Goal: Task Accomplishment & Management: Manage account settings

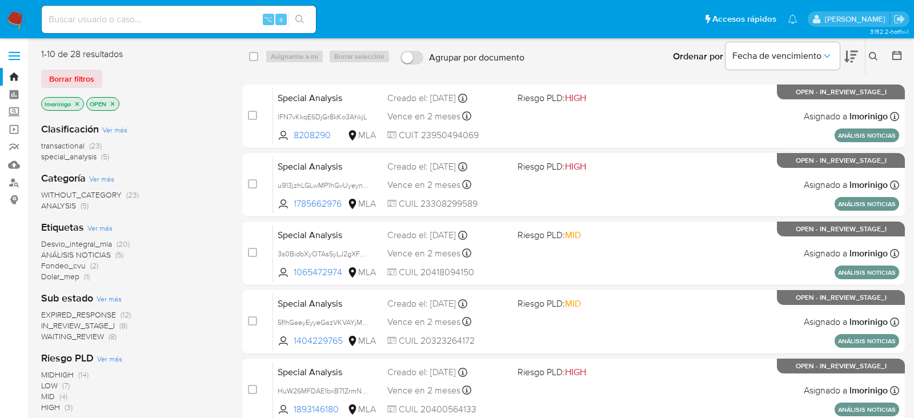
click at [157, 24] on input at bounding box center [179, 19] width 274 height 15
paste input "252035518"
type input "252035518"
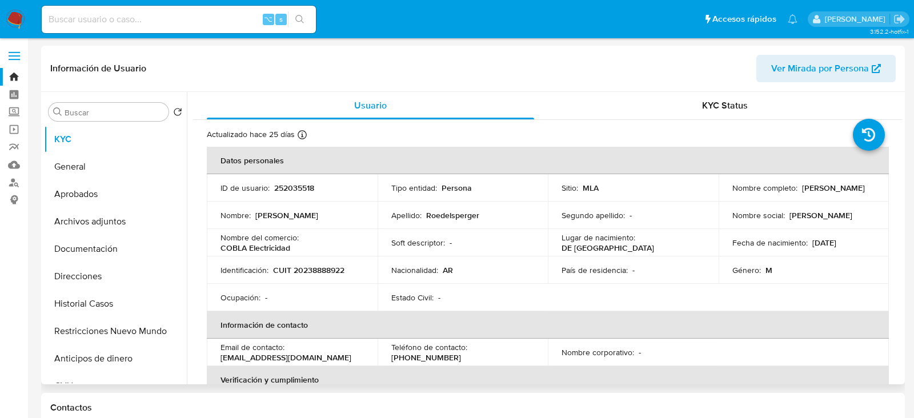
select select "10"
click at [77, 299] on button "Historial Casos" at bounding box center [111, 303] width 134 height 27
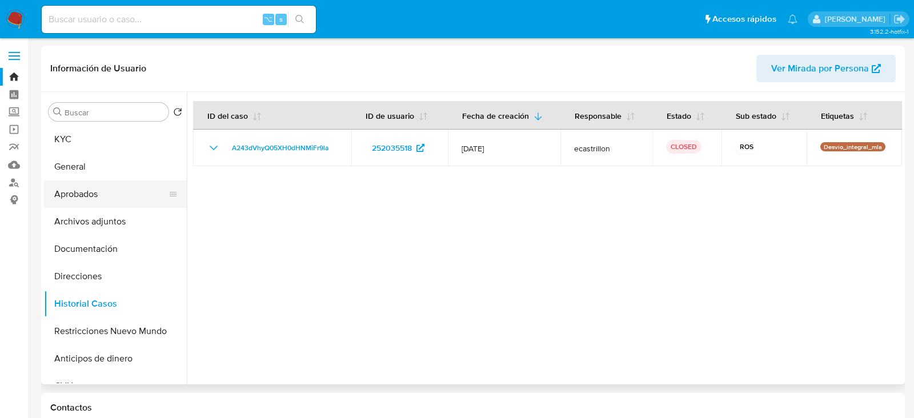
click at [117, 191] on button "Aprobados" at bounding box center [111, 194] width 134 height 27
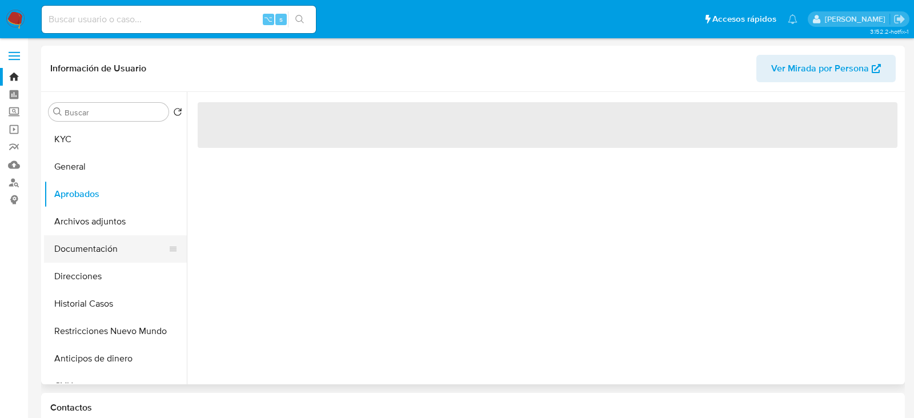
click at [115, 237] on button "Documentación" at bounding box center [111, 248] width 134 height 27
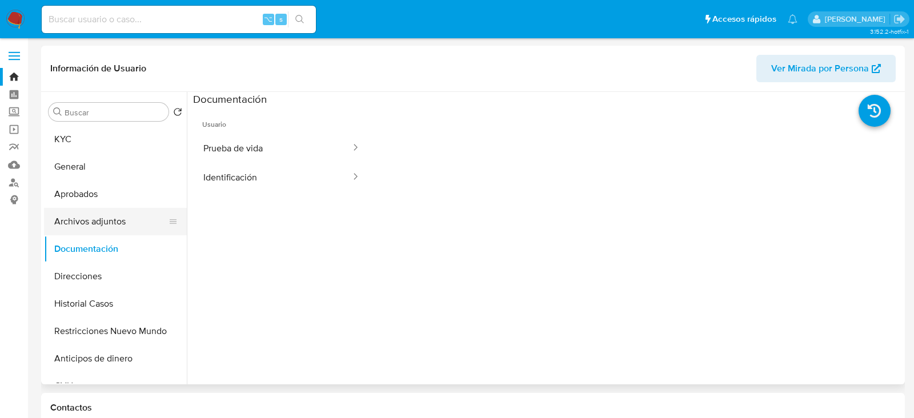
click at [114, 228] on button "Archivos adjuntos" at bounding box center [111, 221] width 134 height 27
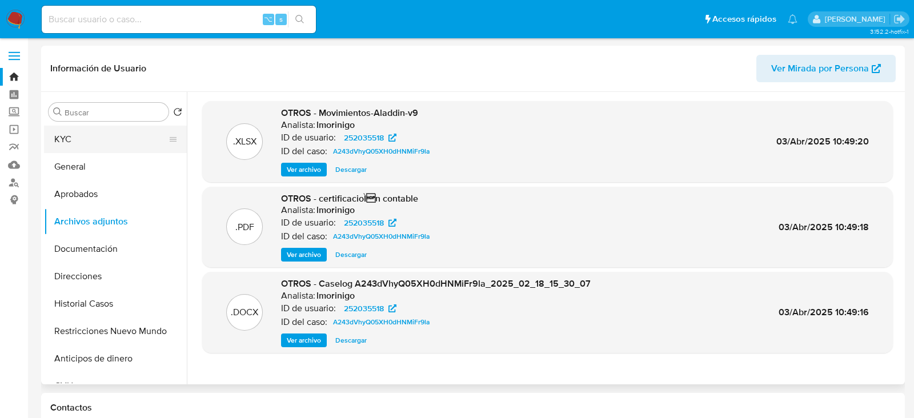
click at [99, 135] on button "KYC" at bounding box center [111, 139] width 134 height 27
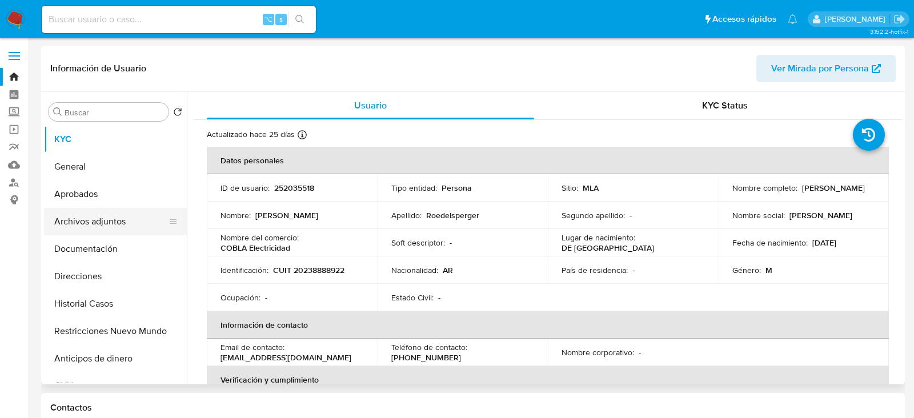
click at [104, 210] on button "Archivos adjuntos" at bounding box center [111, 221] width 134 height 27
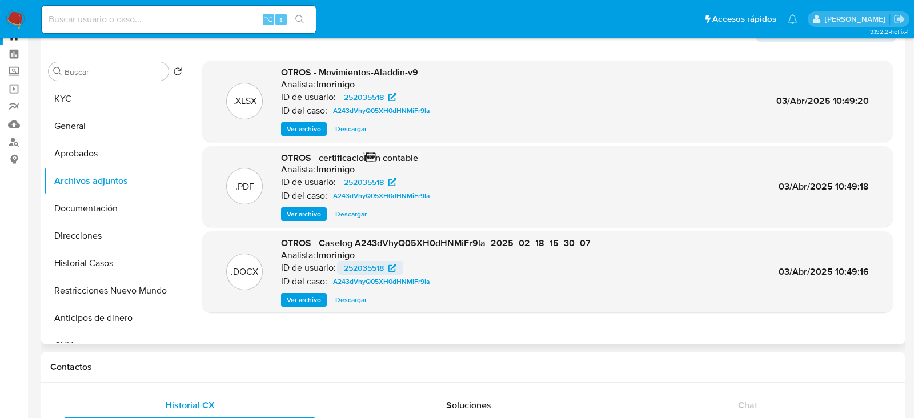
scroll to position [43, 0]
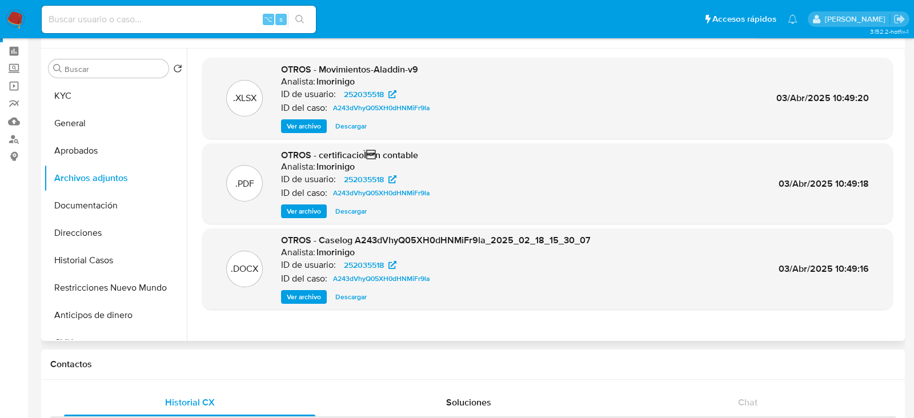
click at [307, 299] on span "Ver archivo" at bounding box center [304, 296] width 34 height 11
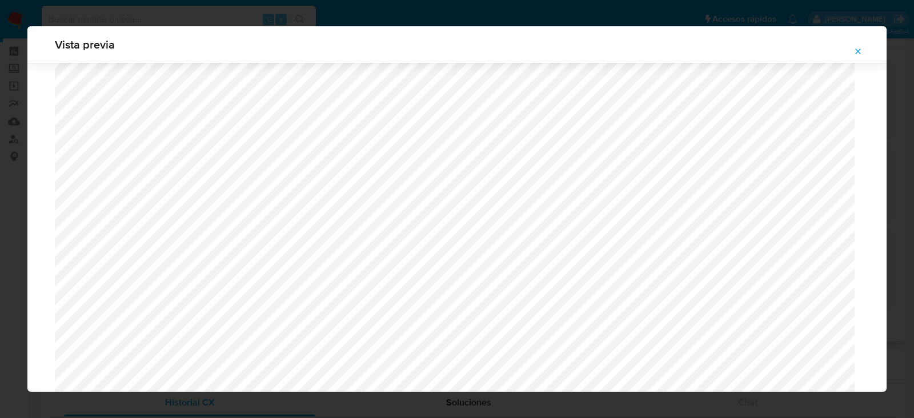
scroll to position [6520, 0]
click at [856, 53] on icon "Attachment preview" at bounding box center [858, 51] width 9 height 9
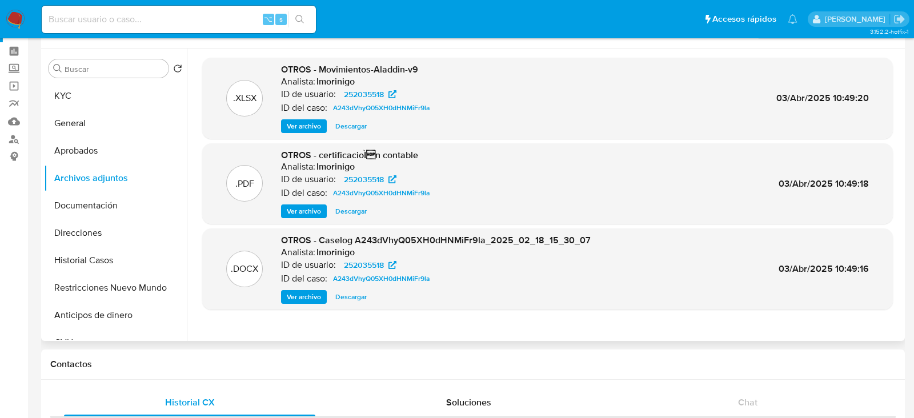
scroll to position [0, 0]
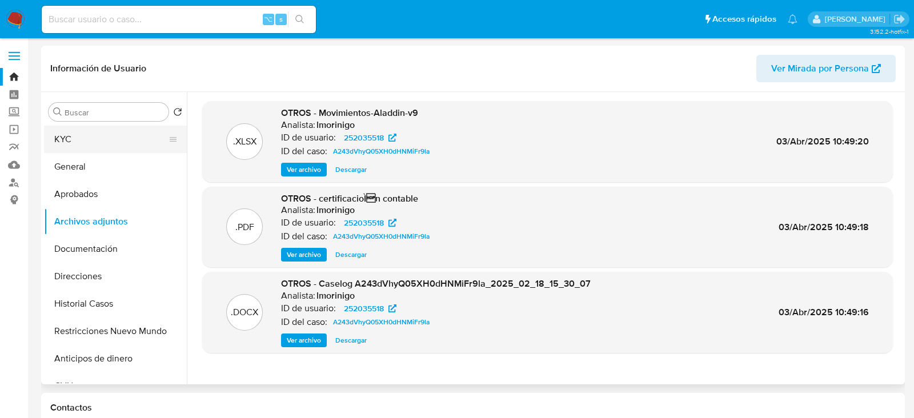
click at [85, 126] on button "KYC" at bounding box center [111, 139] width 134 height 27
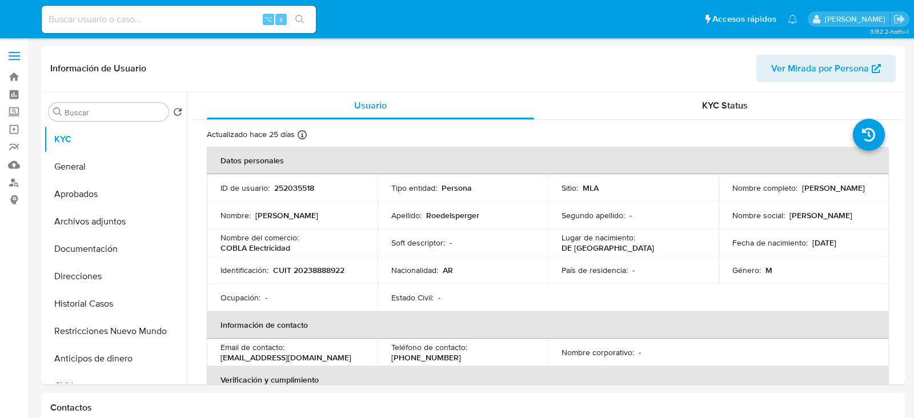
select select "10"
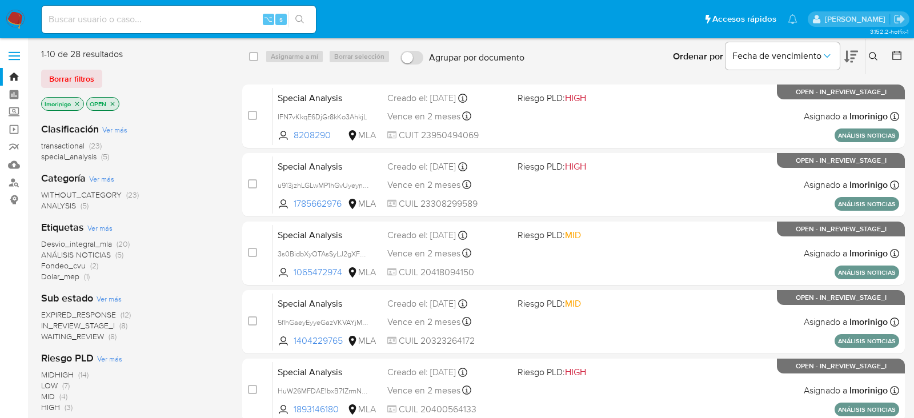
click at [93, 340] on span "WAITING_REVIEW" at bounding box center [72, 336] width 63 height 11
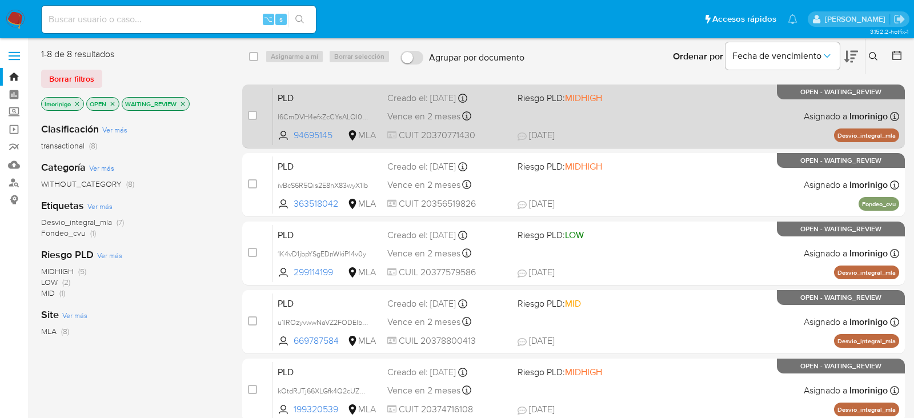
click at [714, 110] on div "PLD l6CmDVH4efxZcCYsALQI0r13 94695145 MLA Riesgo PLD: MIDHIGH Creado el: 12/07/…" at bounding box center [586, 116] width 626 height 58
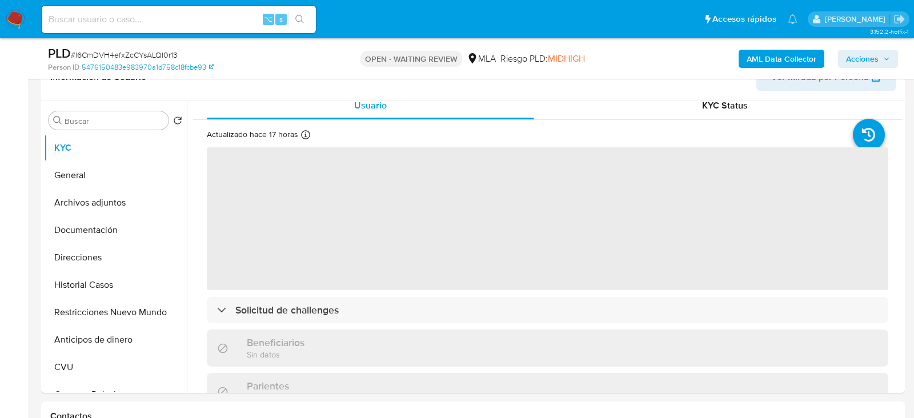
scroll to position [7, 0]
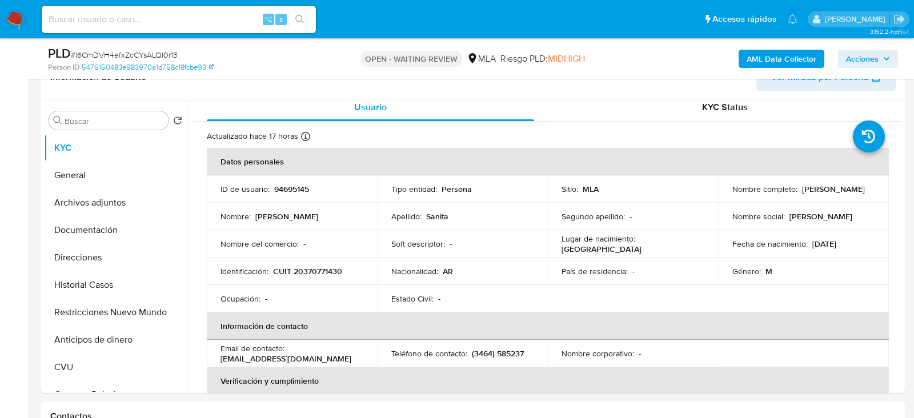
select select "10"
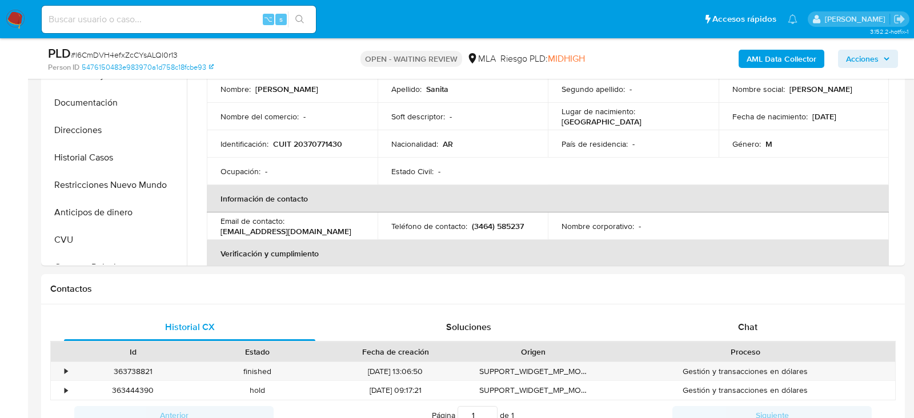
scroll to position [458, 0]
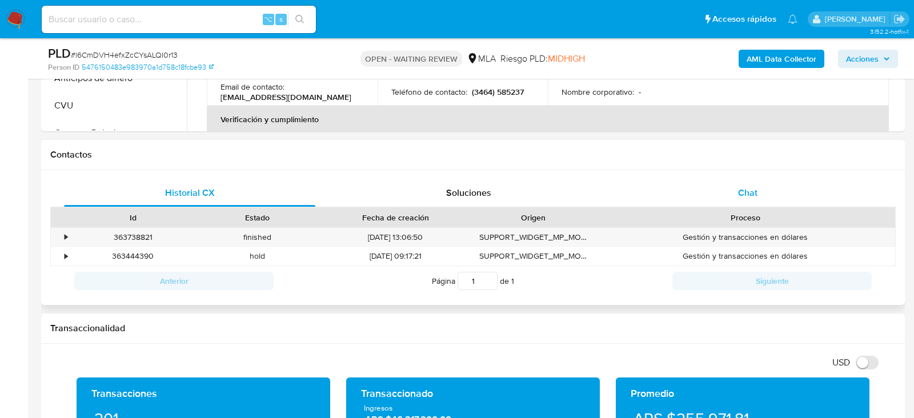
click at [725, 186] on div "Chat" at bounding box center [747, 192] width 251 height 27
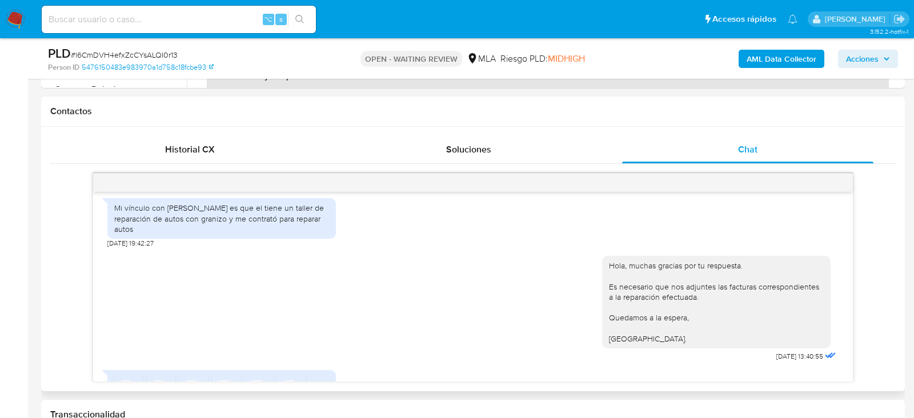
scroll to position [818, 0]
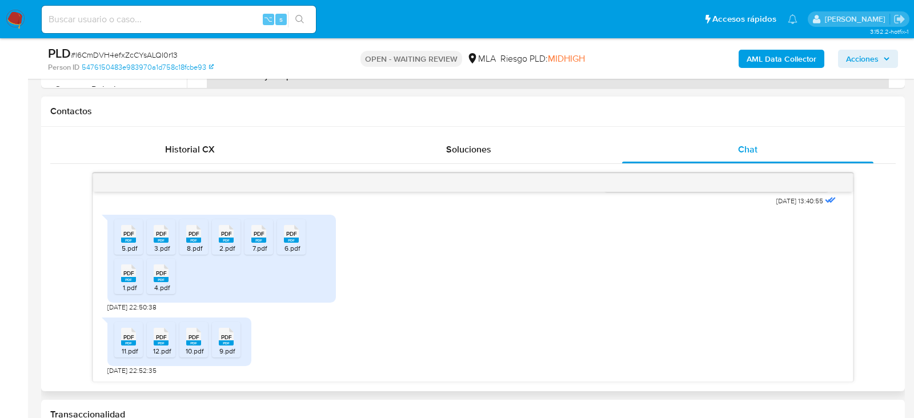
click at [134, 245] on span "5.pdf" at bounding box center [129, 248] width 15 height 10
click at [165, 238] on rect at bounding box center [161, 240] width 15 height 5
click at [195, 239] on rect at bounding box center [193, 240] width 15 height 5
click at [222, 243] on span "2.pdf" at bounding box center [226, 248] width 15 height 10
click at [267, 249] on div "7.pdf" at bounding box center [260, 248] width 26 height 9
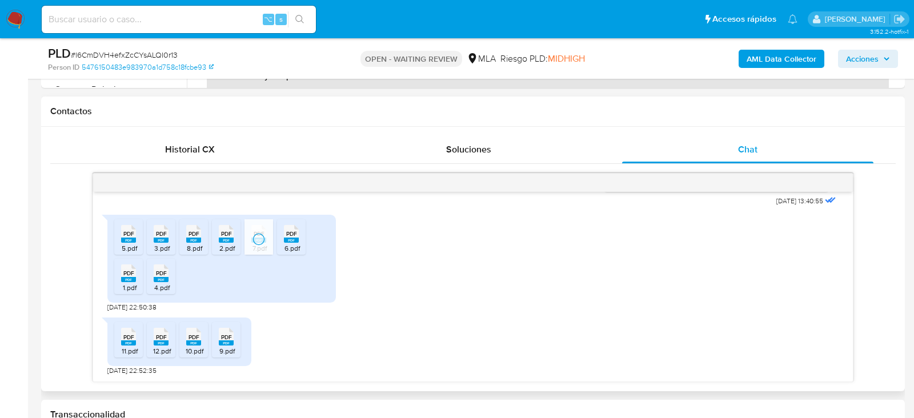
click at [289, 239] on rect at bounding box center [291, 240] width 15 height 5
click at [131, 275] on span "PDF" at bounding box center [128, 273] width 11 height 7
click at [136, 243] on icon at bounding box center [128, 234] width 15 height 18
click at [123, 346] on span "11.pdf" at bounding box center [130, 351] width 16 height 10
click at [161, 342] on rect at bounding box center [161, 343] width 15 height 5
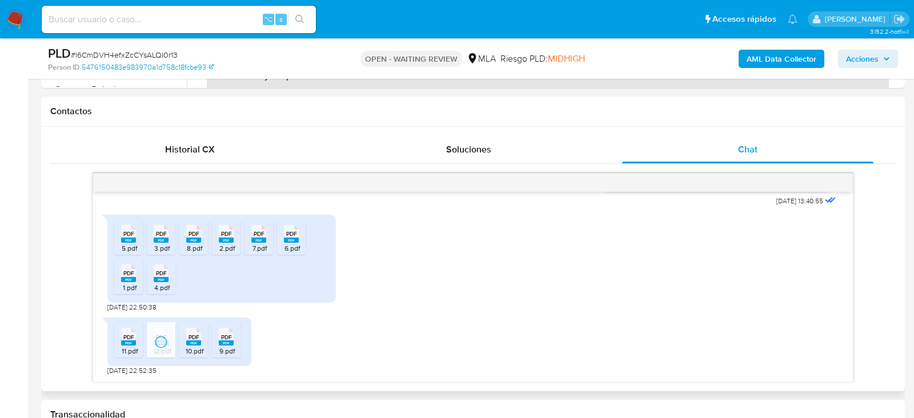
click at [177, 342] on ul "PDF PDF 11.pdf PDF PDF 12.pdf PDF PDF 10.pdf PDF PDF 9.pdf" at bounding box center [179, 341] width 130 height 39
click at [188, 341] on rect at bounding box center [193, 343] width 15 height 5
click at [225, 338] on span "PDF" at bounding box center [226, 337] width 11 height 7
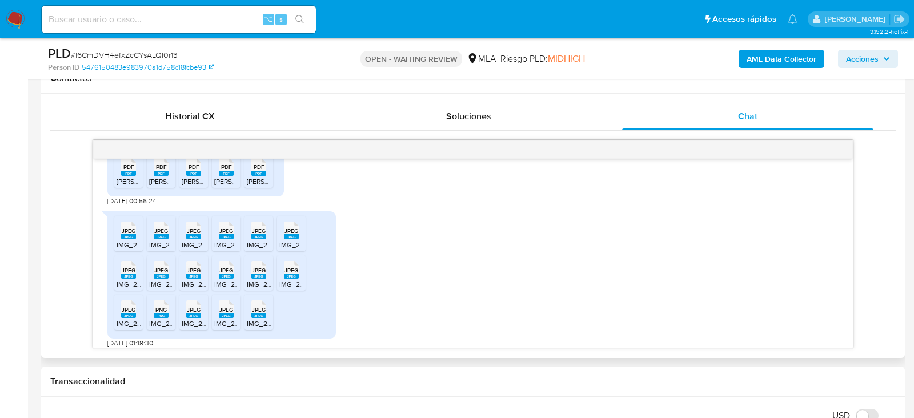
scroll to position [1132, 0]
drag, startPoint x: 141, startPoint y: 230, endPoint x: 98, endPoint y: 230, distance: 43.4
click at [98, 230] on div "17/07/2025 20:01:06 Hola, Esperamos que te encuentres muy bien. Te consultamos …" at bounding box center [473, 254] width 760 height 190
copy span "24/07/2025"
click at [143, 60] on span "# l6CmDVH4efxZcCYsALQI0r13" at bounding box center [124, 54] width 107 height 11
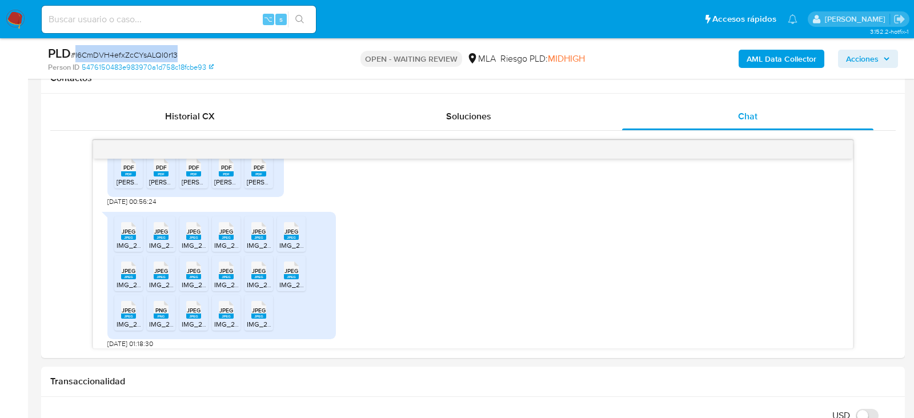
click at [143, 60] on span "# l6CmDVH4efxZcCYsALQI0r13" at bounding box center [124, 54] width 107 height 11
copy span "l6CmDVH4efxZcCYsALQI0r13"
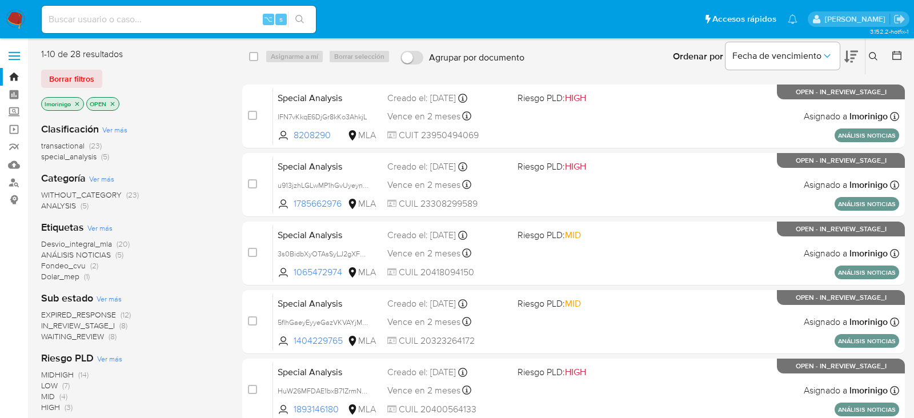
click at [876, 55] on icon at bounding box center [873, 56] width 9 height 9
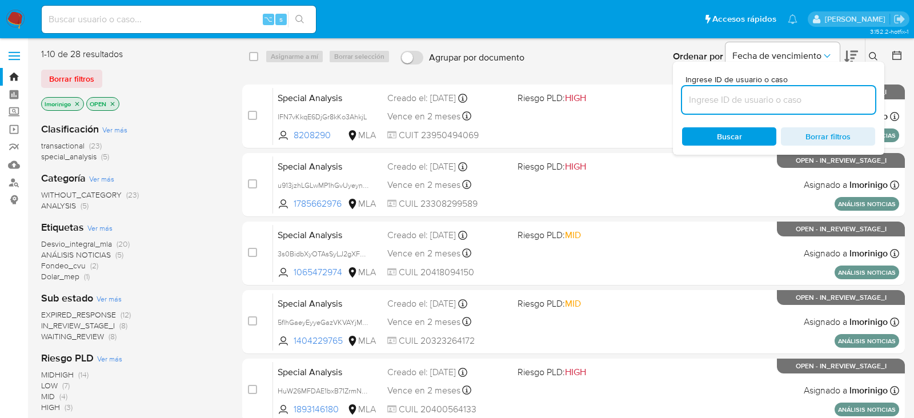
click at [842, 101] on input at bounding box center [778, 100] width 193 height 15
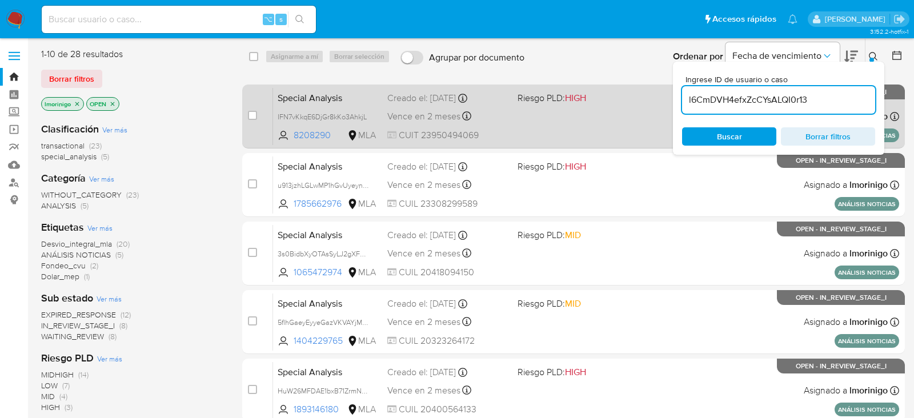
type input "l6CmDVH4efxZcCYsALQI0r13"
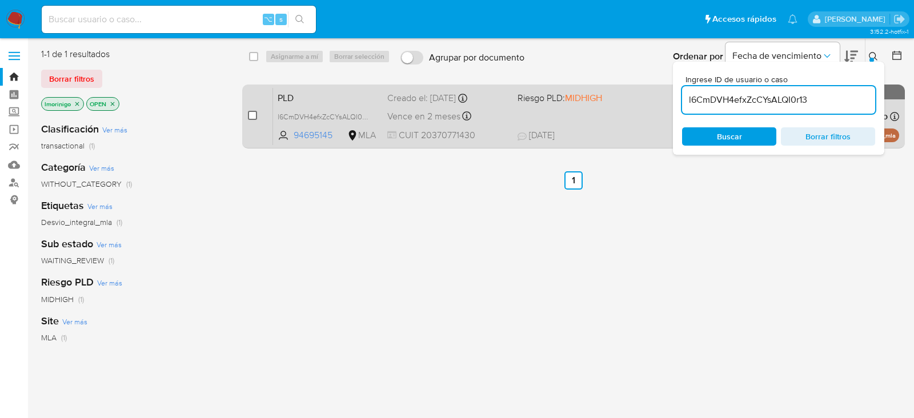
click at [253, 117] on input "checkbox" at bounding box center [252, 115] width 9 height 9
checkbox input "true"
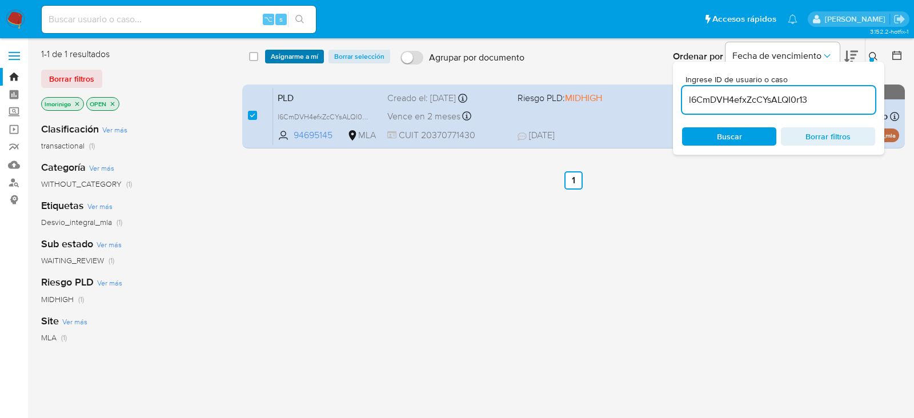
click at [296, 62] on span "Asignarme a mí" at bounding box center [294, 56] width 47 height 11
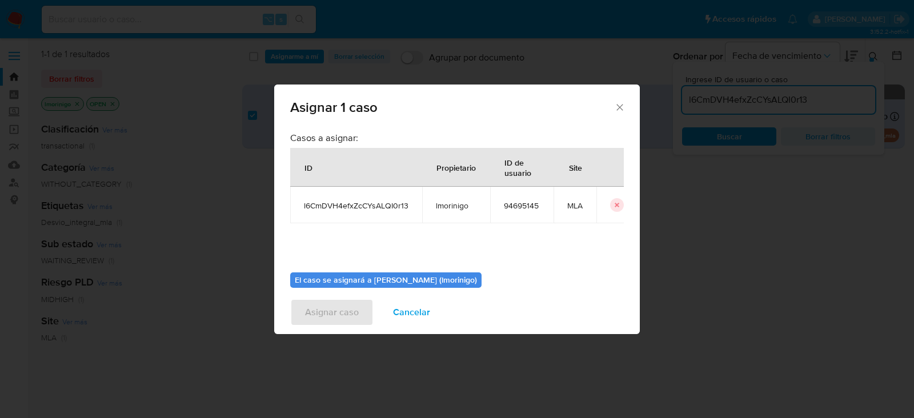
scroll to position [58, 0]
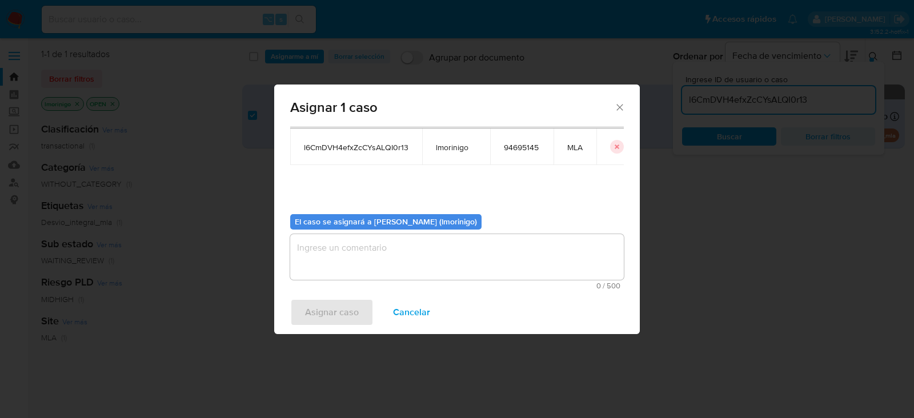
click at [388, 242] on textarea "assign-modal" at bounding box center [457, 257] width 334 height 46
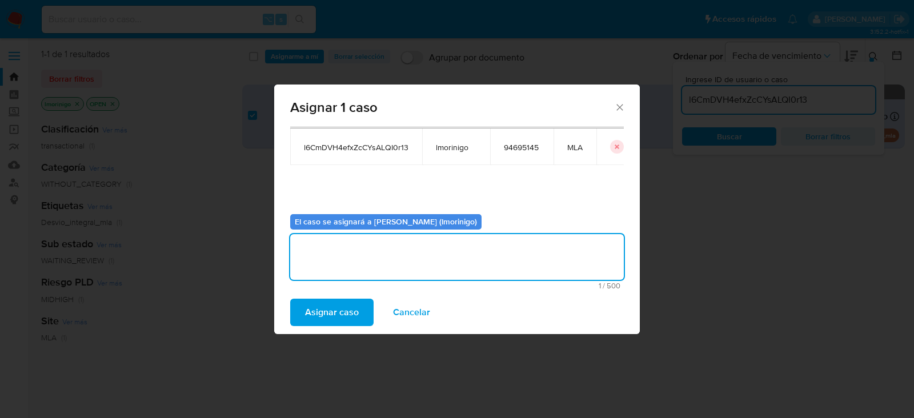
click at [330, 304] on span "Asignar caso" at bounding box center [332, 312] width 54 height 25
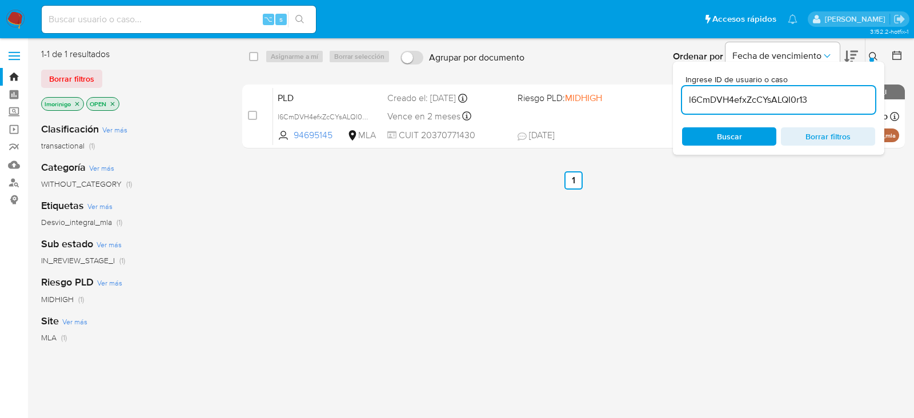
click at [774, 100] on input "l6CmDVH4efxZcCYsALQI0r13" at bounding box center [778, 100] width 193 height 15
paste input "l6CmDVH4efxZcCYsALQI0r13"
click at [774, 100] on input "l6CmDVH4efxZcCYs l6CmDVH4efxZcCYsALQI0r13 LQI0r13" at bounding box center [778, 100] width 193 height 15
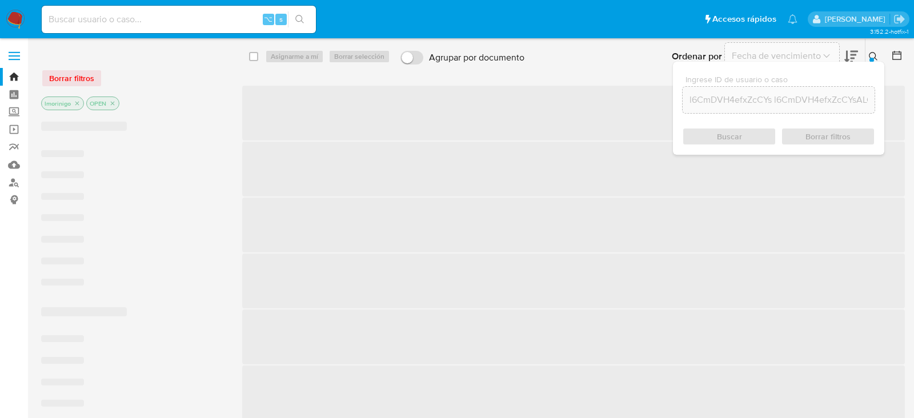
click at [774, 100] on input "l6CmDVH4efxZcCYs l6CmDVH4efxZcCYsALQI0r13 LQI0r13" at bounding box center [779, 100] width 192 height 15
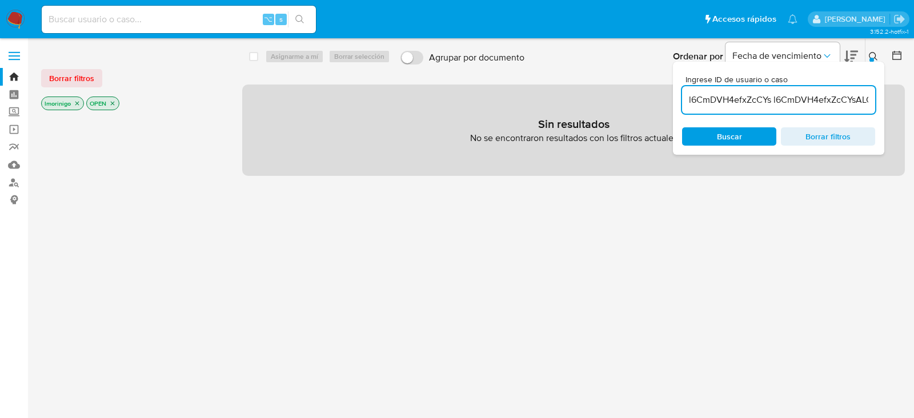
click at [774, 100] on input "l6CmDVH4efxZcCYs l6CmDVH4efxZcCYsALQI0r13 LQI0r13" at bounding box center [778, 100] width 193 height 15
paste input "A"
type input "l6CmDVH4efxZcCYsALQI0r13"
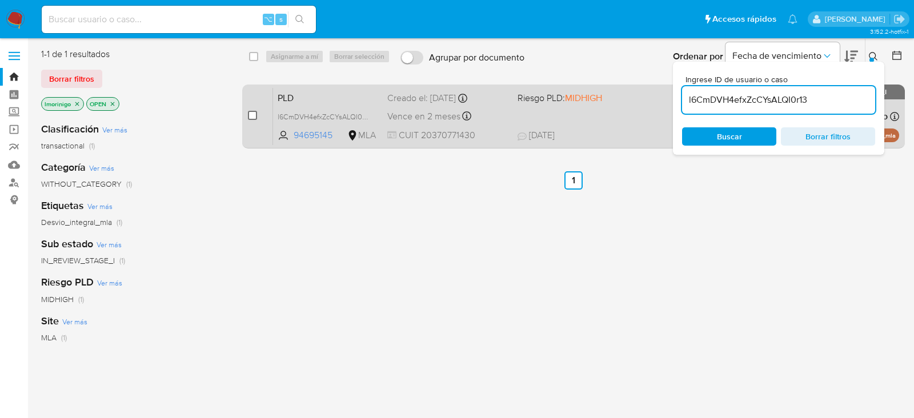
click at [254, 115] on input "checkbox" at bounding box center [252, 115] width 9 height 9
checkbox input "true"
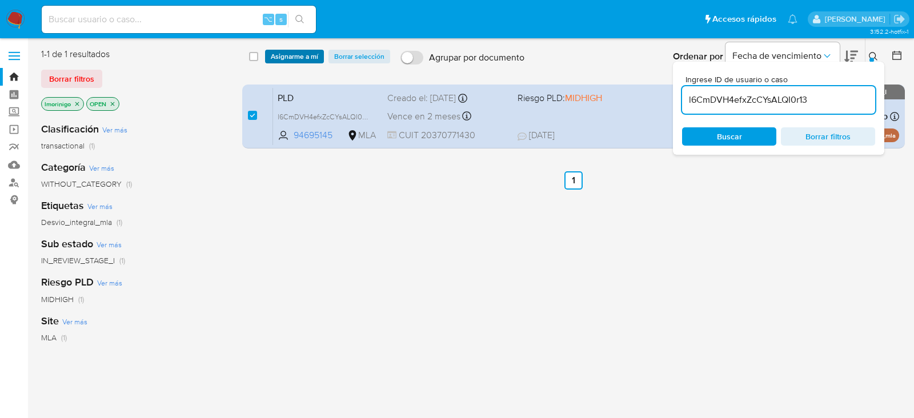
click at [298, 59] on span "Asignarme a mí" at bounding box center [294, 56] width 47 height 11
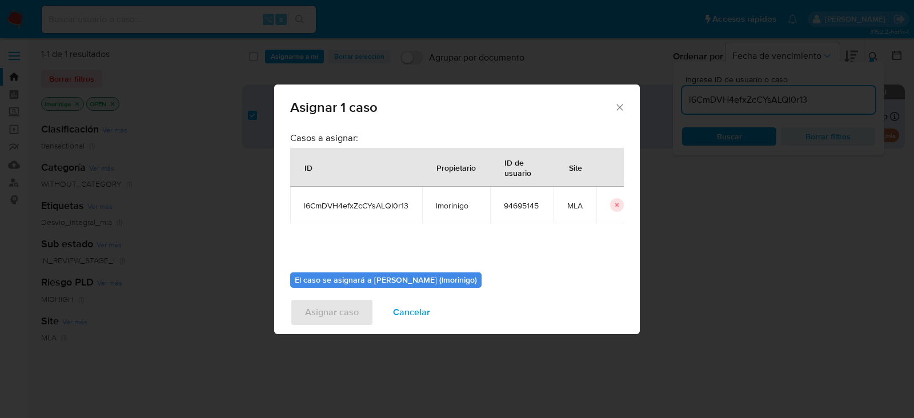
scroll to position [58, 0]
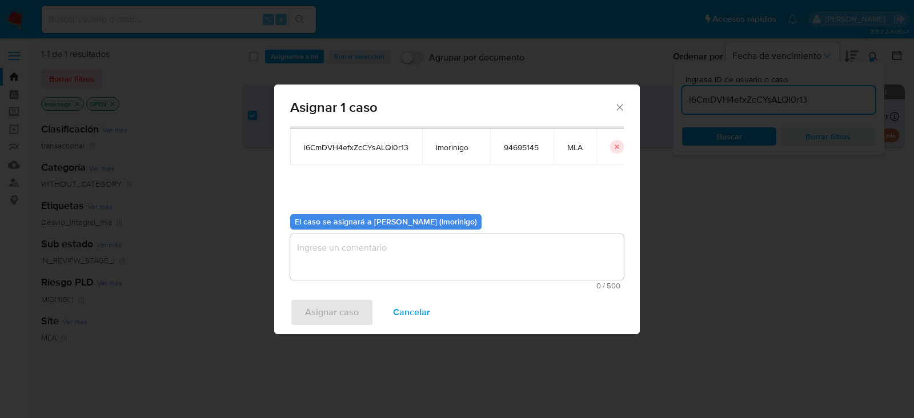
click at [384, 254] on textarea "assign-modal" at bounding box center [457, 257] width 334 height 46
click at [310, 315] on span "Asignar caso" at bounding box center [332, 312] width 54 height 25
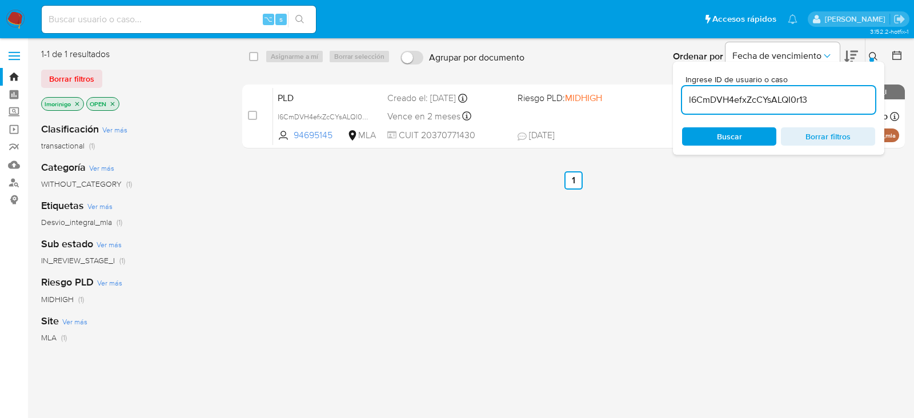
click at [769, 98] on input "l6CmDVH4efxZcCYsALQI0r13" at bounding box center [778, 100] width 193 height 15
paste input "ivBcS6R5Qis2E8nX83wyX1lb"
type input "ivBcS6R5Qis2E8nX83wyX1lb"
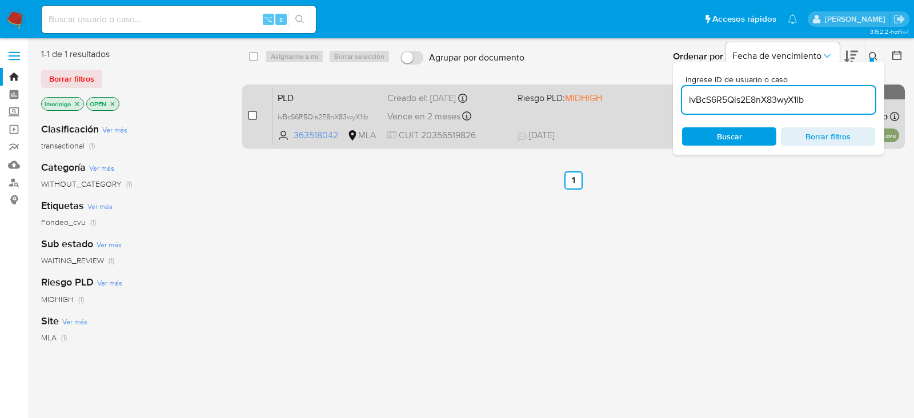
click at [251, 117] on input "checkbox" at bounding box center [252, 115] width 9 height 9
checkbox input "true"
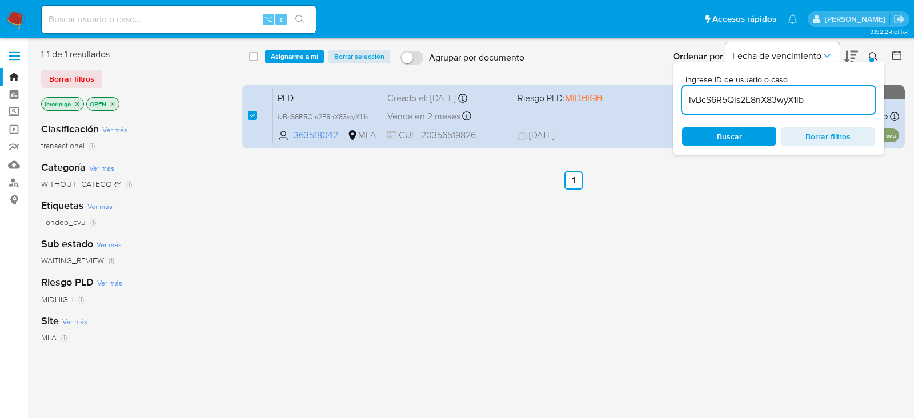
click at [286, 64] on div "select-all-cases-checkbox Asignarme a mí Borrar selección Agrupar por documento…" at bounding box center [573, 56] width 663 height 35
click at [286, 62] on span "Asignarme a mí" at bounding box center [294, 56] width 47 height 11
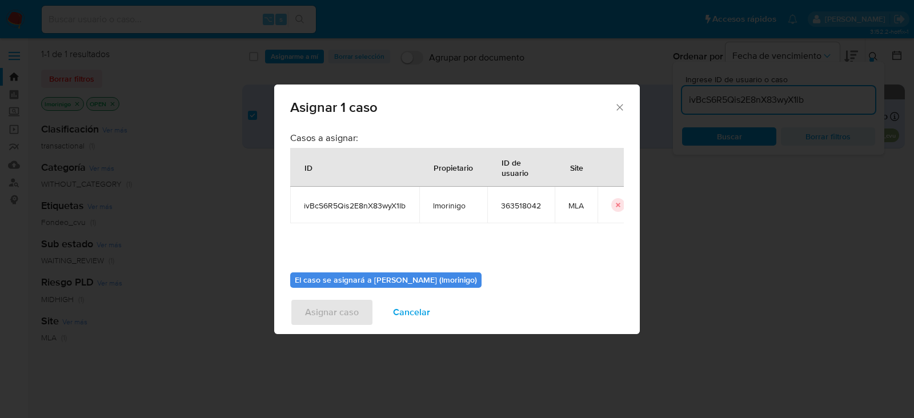
scroll to position [58, 0]
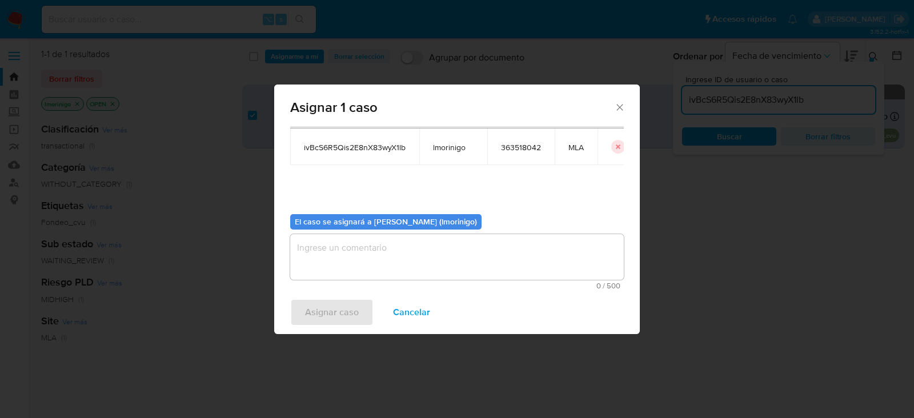
click at [324, 257] on textarea "assign-modal" at bounding box center [457, 257] width 334 height 46
click at [344, 307] on span "Asignar caso" at bounding box center [332, 312] width 54 height 25
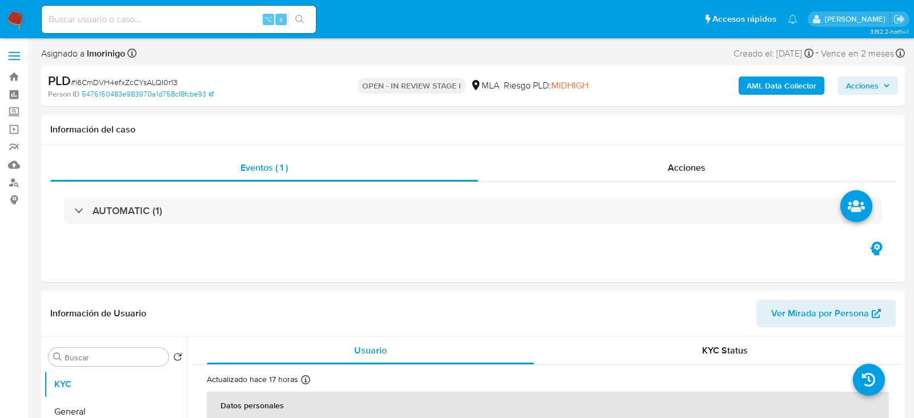
select select "10"
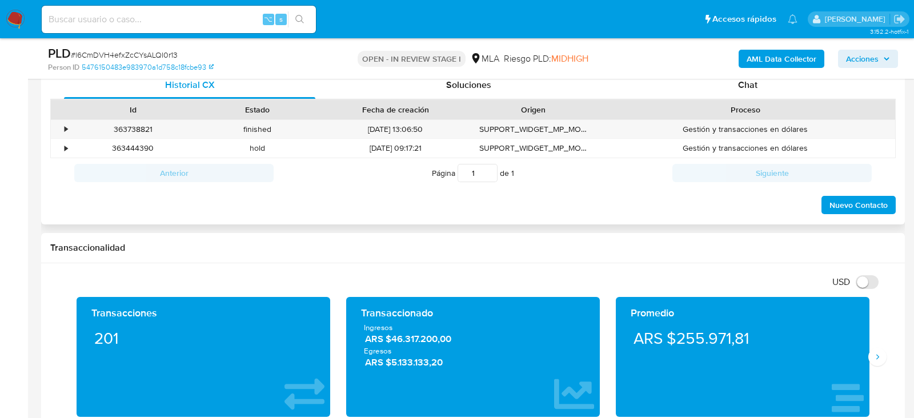
scroll to position [553, 0]
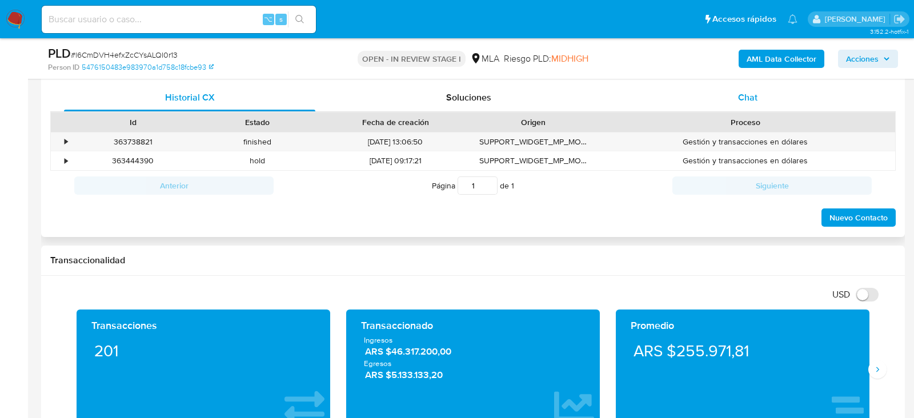
click at [813, 95] on div "Chat" at bounding box center [747, 97] width 251 height 27
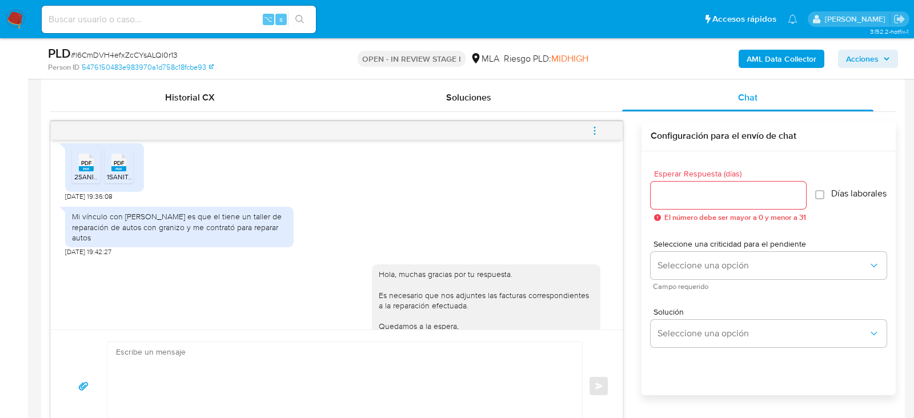
scroll to position [581, 0]
click at [130, 243] on div "Mi vínculo con Salibi mariano carlos es que el tiene un taller de reparación de…" at bounding box center [179, 227] width 215 height 31
click at [130, 243] on div "Mi vínculo con [PERSON_NAME] es que el tiene un taller de reparación de autos c…" at bounding box center [179, 227] width 215 height 31
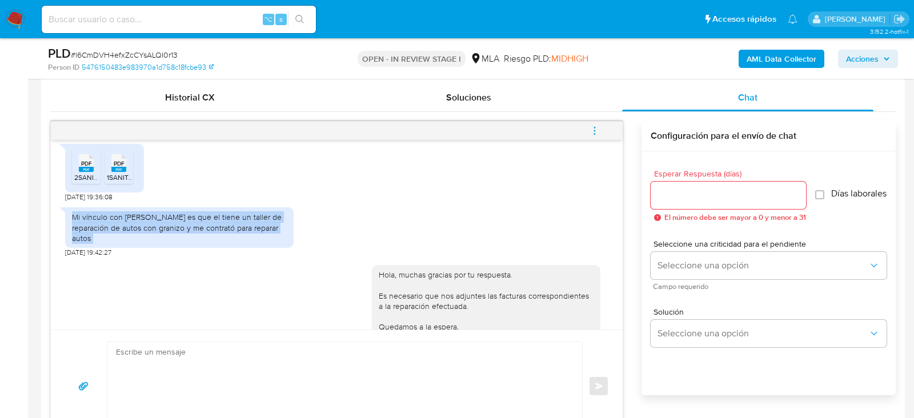
click at [130, 243] on div "Mi vínculo con [PERSON_NAME] es que el tiene un taller de reparación de autos c…" at bounding box center [179, 227] width 215 height 31
copy div "Mi vínculo con [PERSON_NAME] es que el tiene un taller de reparación de autos c…"
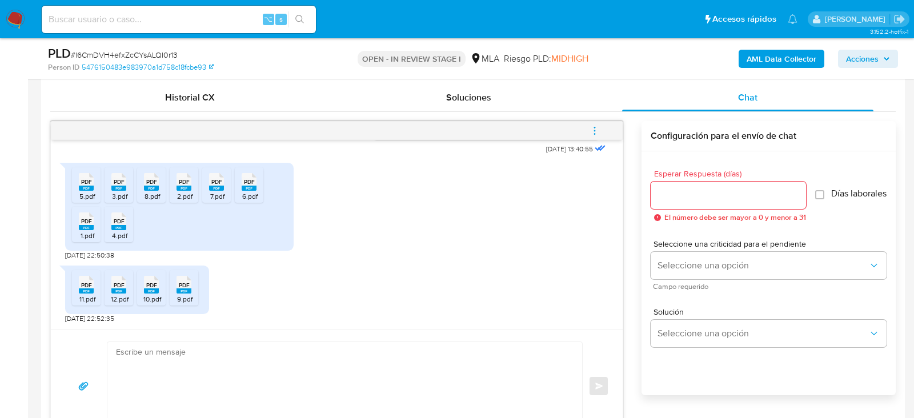
click at [294, 364] on textarea at bounding box center [342, 386] width 452 height 88
paste textarea "Hola, ¡Muchas gracias por tu respuesta! Confirmamos la recepción de la document…"
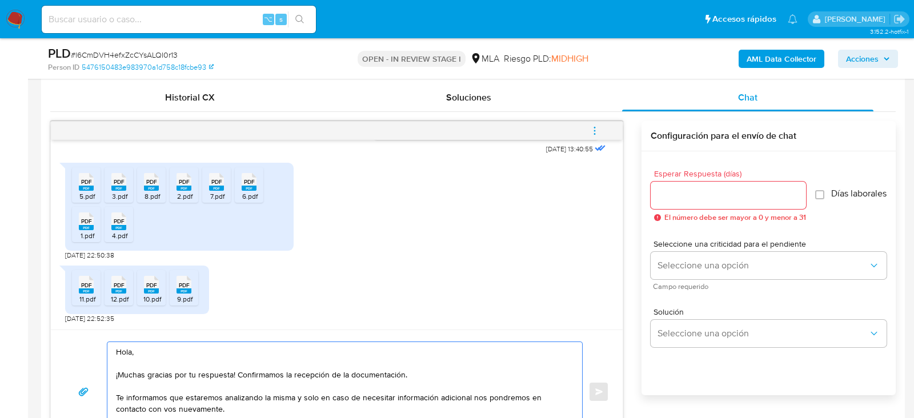
scroll to position [570, 0]
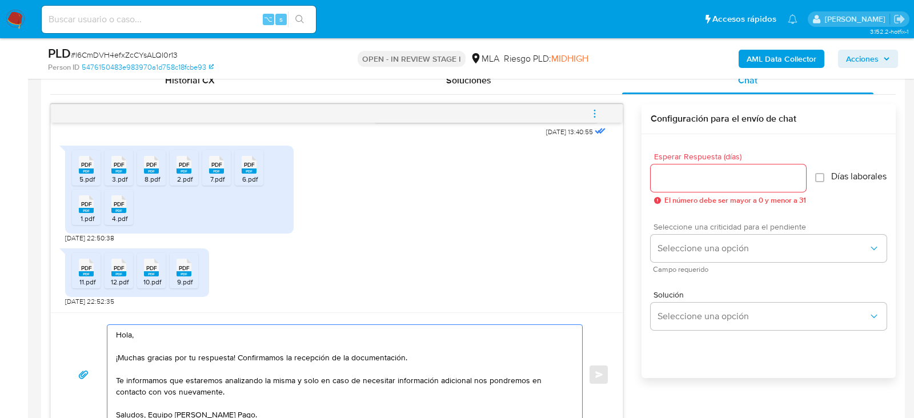
type textarea "Hola, ¡Muchas gracias por tu respuesta! Confirmamos la recepción de la document…"
click at [749, 239] on div "Seleccione una criticidad para el pendiente Seleccione una opción Campo requeri…" at bounding box center [769, 248] width 236 height 50
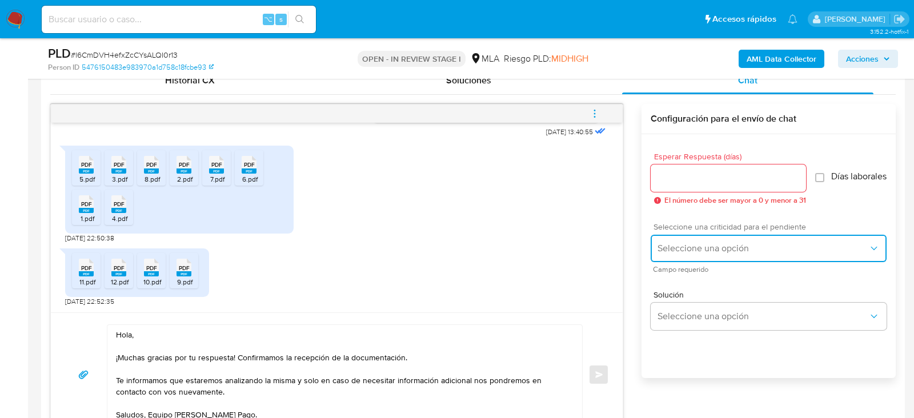
click at [724, 247] on button "Seleccione una opción" at bounding box center [769, 248] width 236 height 27
click at [672, 231] on span "Seleccione una criticidad para el pendiente" at bounding box center [772, 227] width 236 height 8
click at [672, 252] on span "Seleccione una opción" at bounding box center [763, 248] width 211 height 11
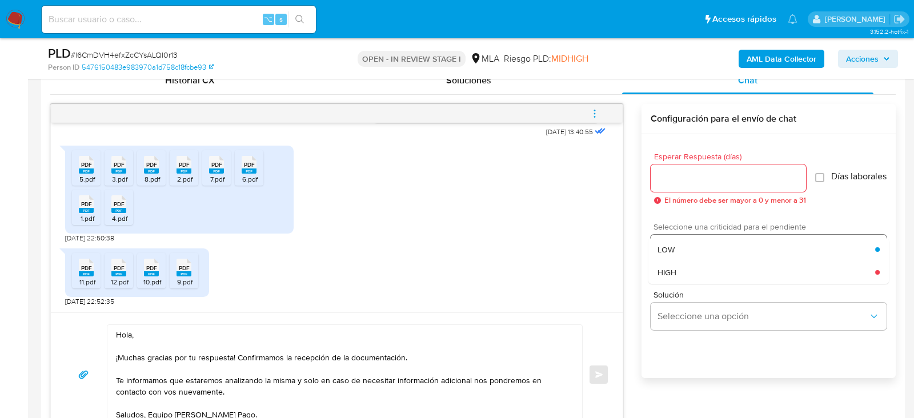
click at [672, 252] on span "LOW" at bounding box center [666, 250] width 17 height 10
click at [677, 190] on div at bounding box center [728, 178] width 155 height 27
click at [668, 178] on input "Esperar Respuesta (días)" at bounding box center [728, 178] width 155 height 15
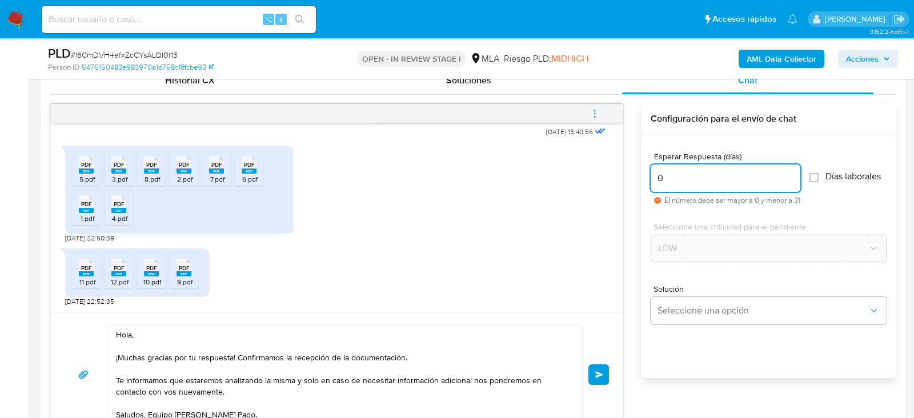
type input "0"
click at [153, 48] on div "PLD # l6CmDVH4efxZcCYsALQI0r13" at bounding box center [187, 53] width 279 height 17
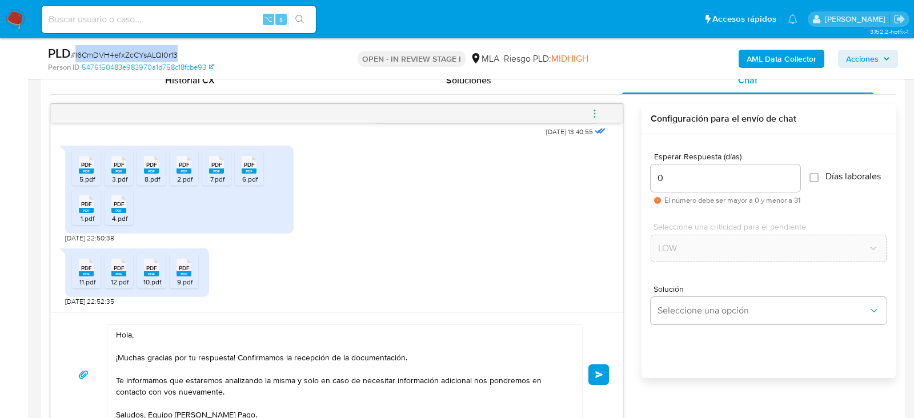
click at [153, 48] on div "PLD # l6CmDVH4efxZcCYsALQI0r13" at bounding box center [187, 53] width 279 height 17
copy span "l6CmDVH4efxZcCYsALQI0r13"
click at [608, 385] on div "Hola, ¡Muchas gracias por tu respuesta! Confirmamos la recepción de la document…" at bounding box center [337, 375] width 545 height 101
click at [606, 376] on button "Enviar" at bounding box center [599, 375] width 21 height 21
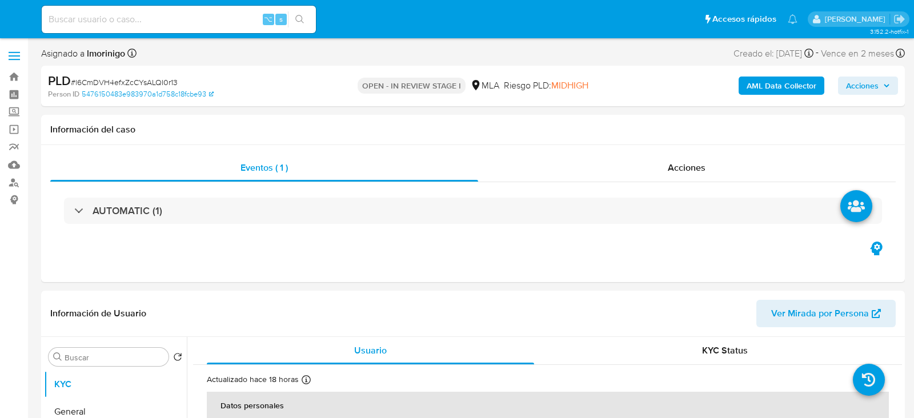
select select "10"
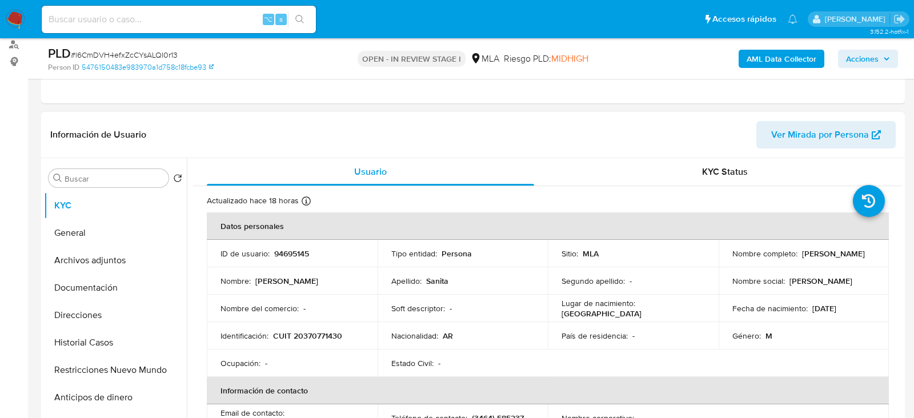
scroll to position [140, 0]
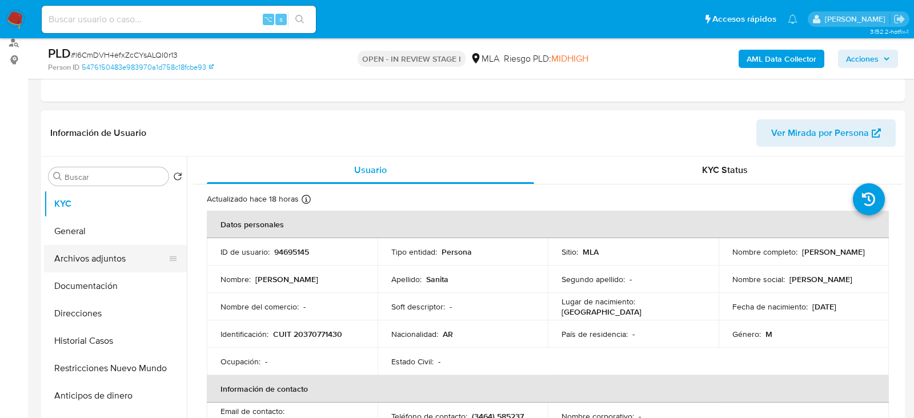
click at [116, 250] on button "Archivos adjuntos" at bounding box center [111, 258] width 134 height 27
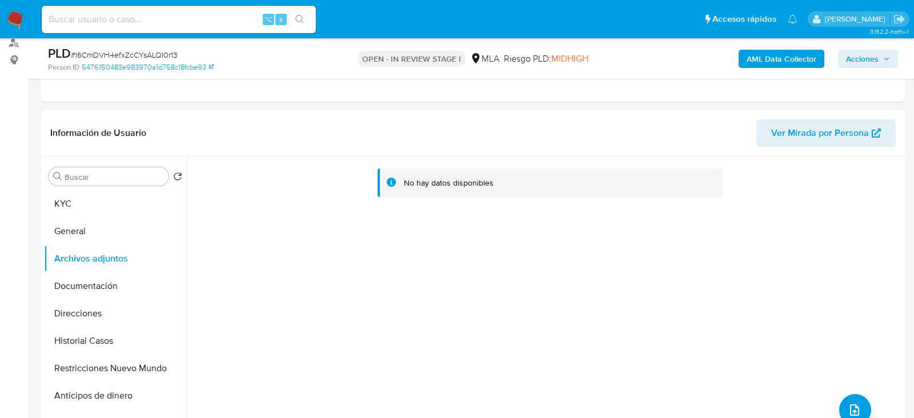
click at [785, 68] on div "AML Data Collector Acciones" at bounding box center [758, 58] width 281 height 27
click at [778, 65] on b "AML Data Collector" at bounding box center [782, 59] width 70 height 18
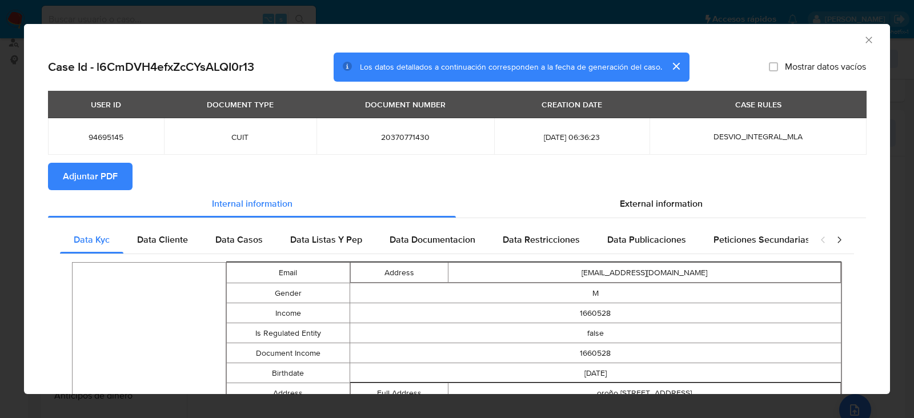
click at [106, 174] on span "Adjuntar PDF" at bounding box center [90, 176] width 55 height 25
click at [877, 37] on div "AML Data Collector" at bounding box center [457, 38] width 866 height 29
click at [873, 37] on icon "Cerrar ventana" at bounding box center [869, 39] width 11 height 11
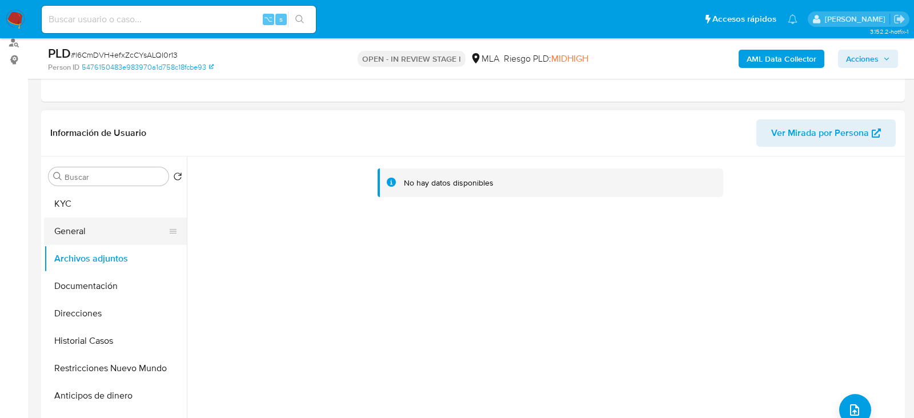
click at [65, 230] on button "General" at bounding box center [111, 231] width 134 height 27
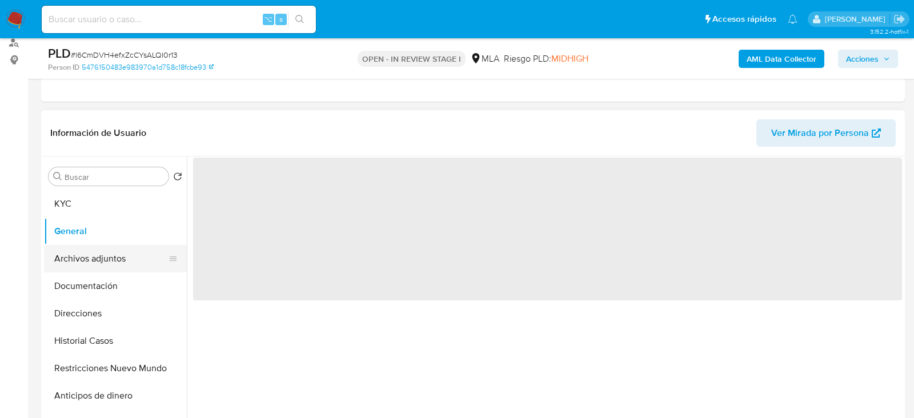
click at [67, 253] on button "Archivos adjuntos" at bounding box center [111, 258] width 134 height 27
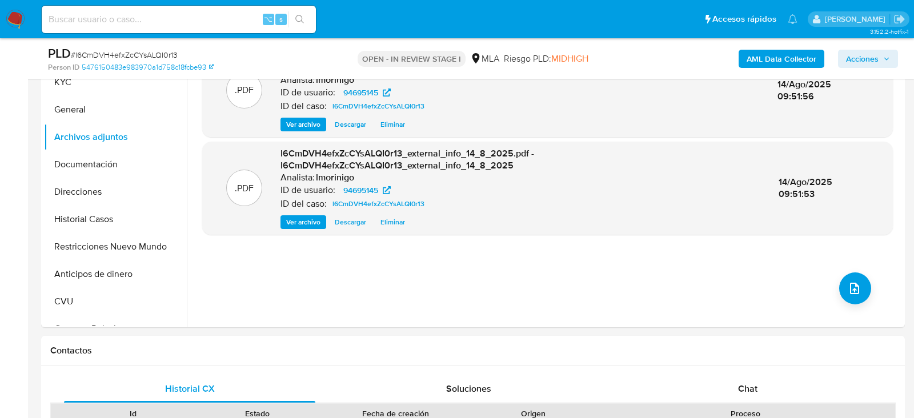
scroll to position [271, 0]
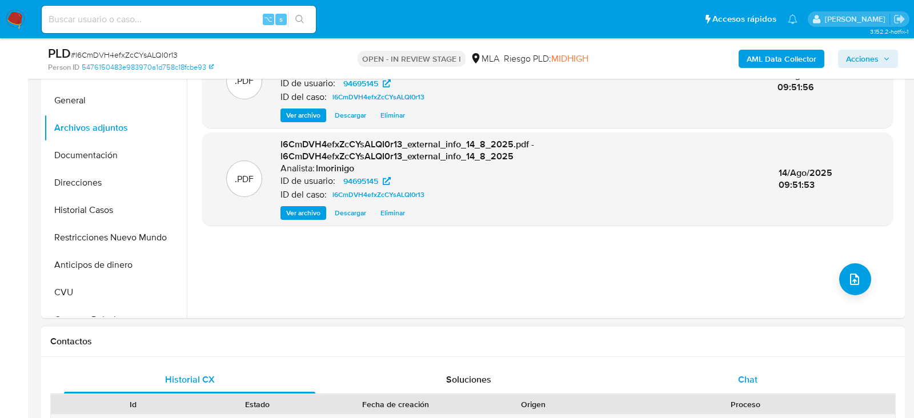
click at [729, 368] on div "Chat" at bounding box center [747, 379] width 251 height 27
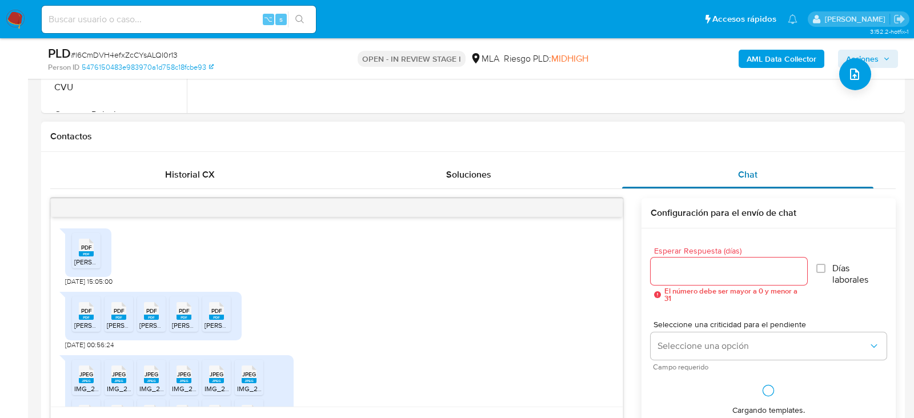
scroll to position [892, 0]
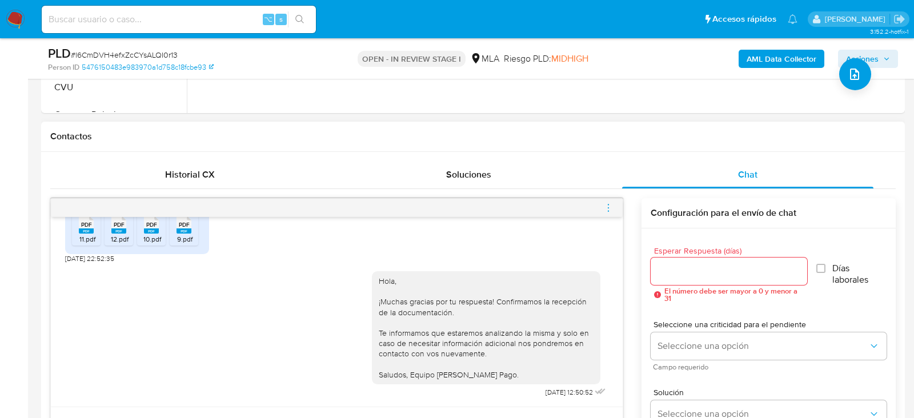
click at [597, 203] on div at bounding box center [337, 208] width 572 height 18
click at [607, 207] on icon "menu-action" at bounding box center [609, 208] width 10 height 10
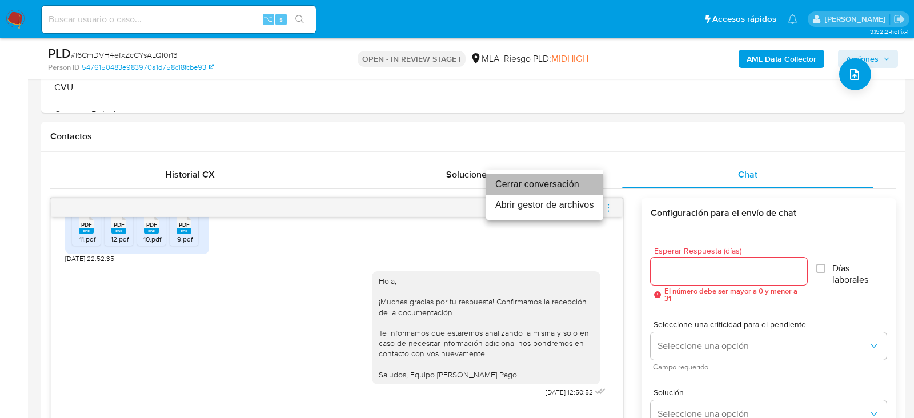
click at [558, 181] on li "Cerrar conversación" at bounding box center [544, 184] width 117 height 21
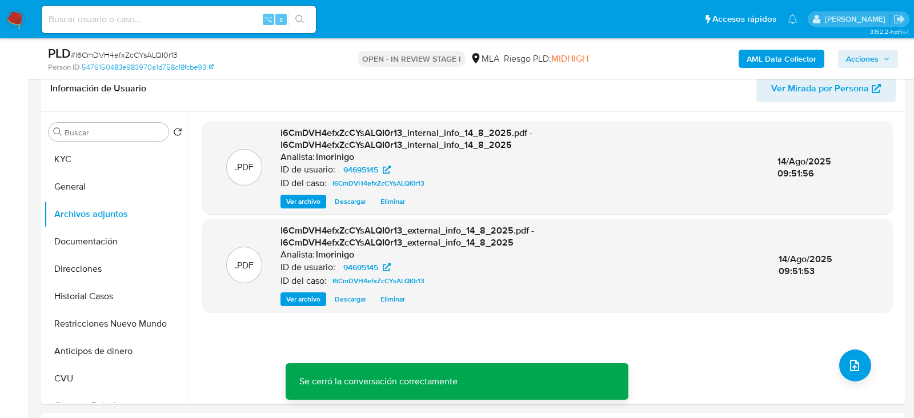
scroll to position [120, 0]
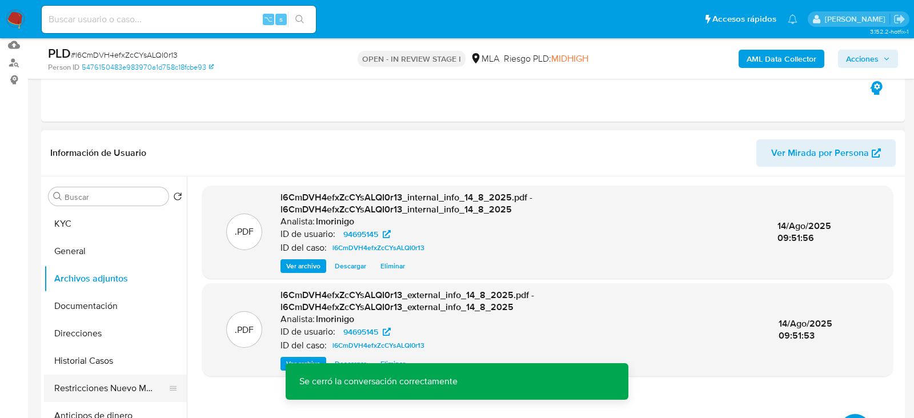
click at [92, 394] on button "Restricciones Nuevo Mundo" at bounding box center [111, 388] width 134 height 27
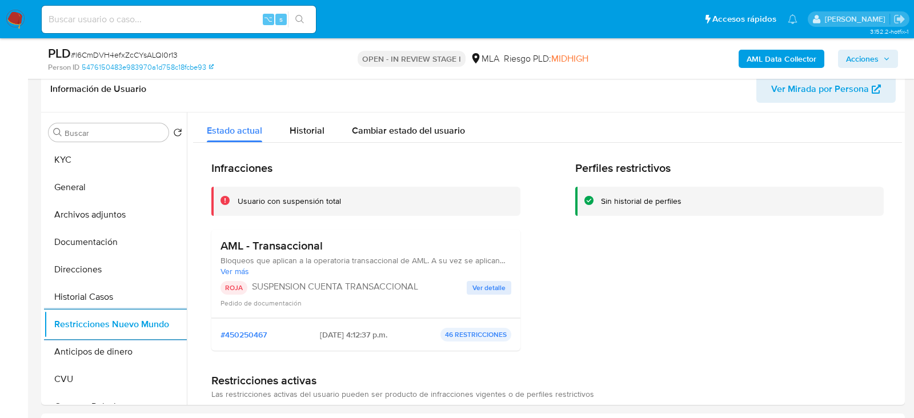
scroll to position [210, 0]
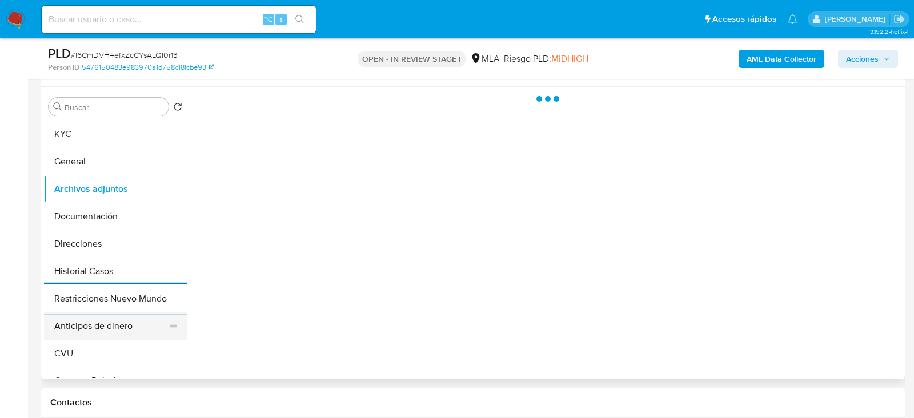
click at [75, 313] on button "Anticipos de dinero" at bounding box center [111, 326] width 134 height 27
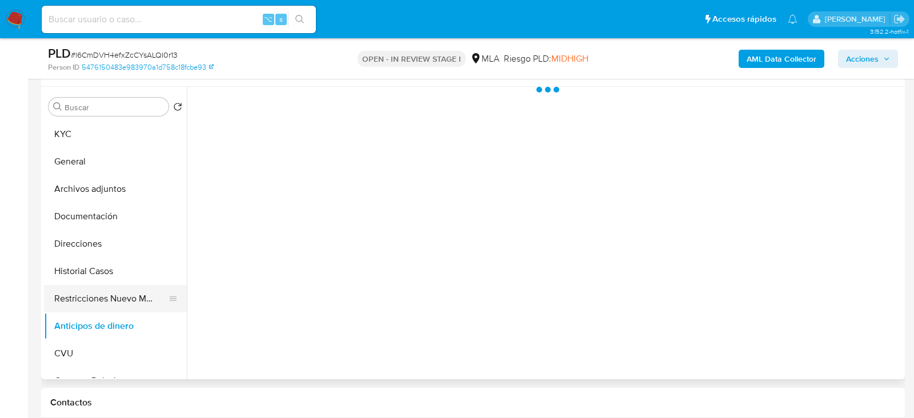
click at [76, 307] on button "Restricciones Nuevo Mundo" at bounding box center [111, 298] width 134 height 27
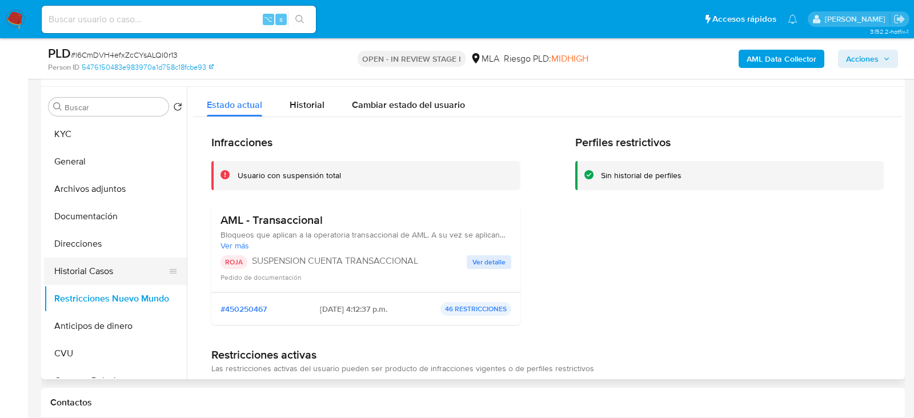
click at [106, 269] on button "Historial Casos" at bounding box center [111, 271] width 134 height 27
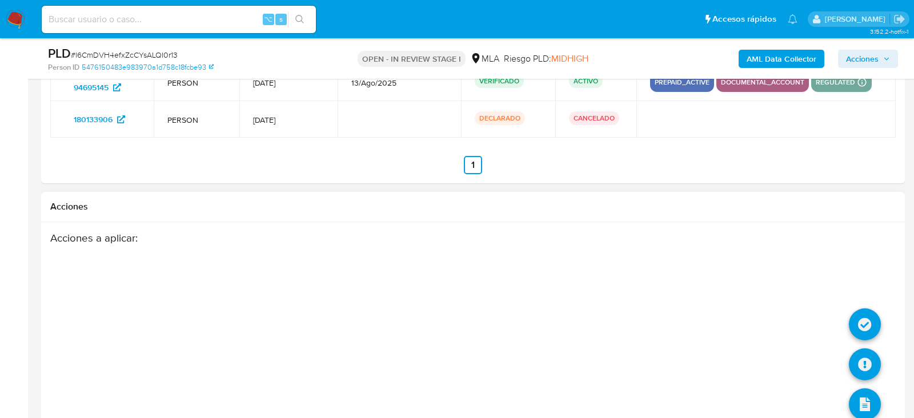
scroll to position [2008, 0]
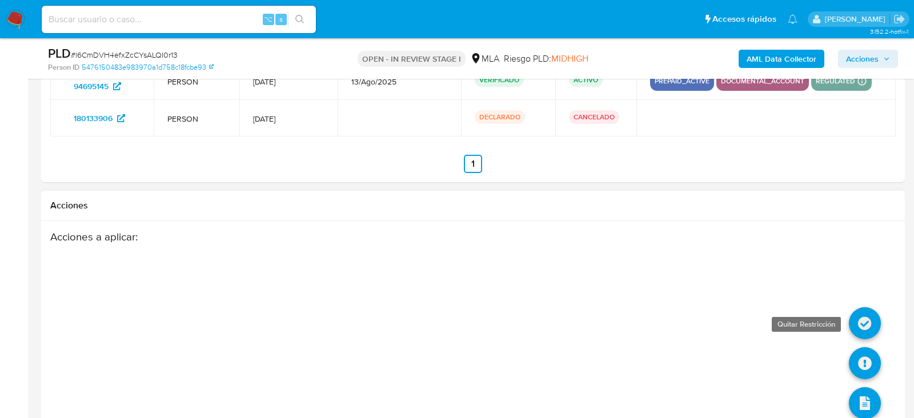
click at [873, 316] on icon at bounding box center [865, 323] width 32 height 32
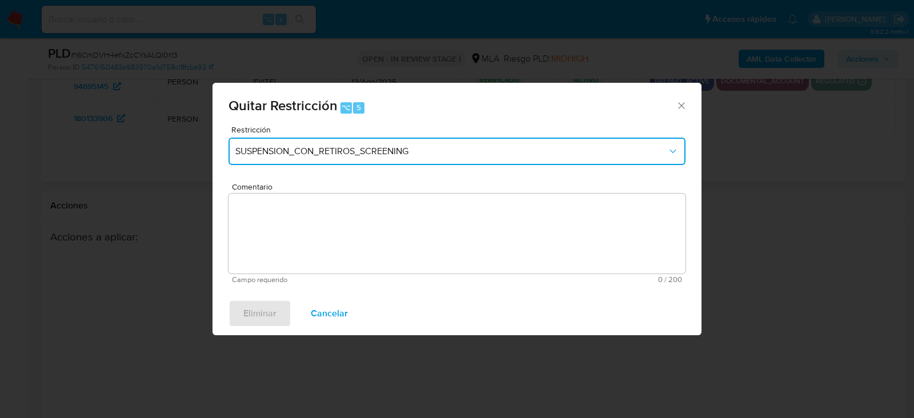
click at [337, 153] on span "SUSPENSION_CON_RETIROS_SCREENING" at bounding box center [451, 151] width 432 height 11
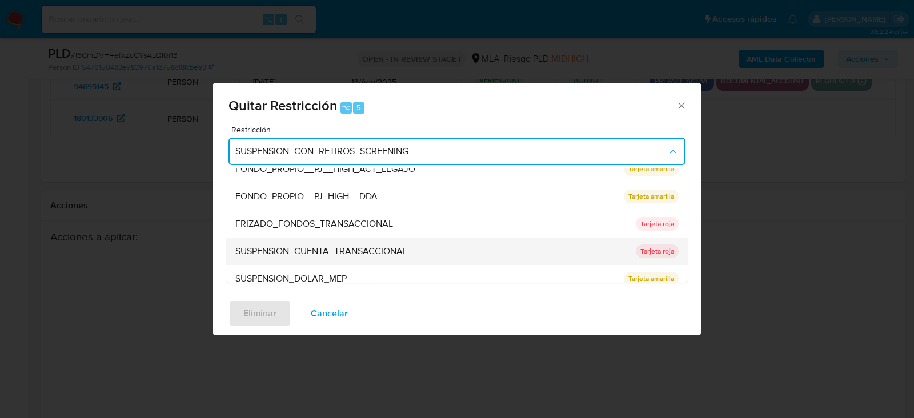
scroll to position [179, 0]
click at [324, 245] on span "SUSPENSION_CUENTA_TRANSACCIONAL" at bounding box center [321, 250] width 172 height 11
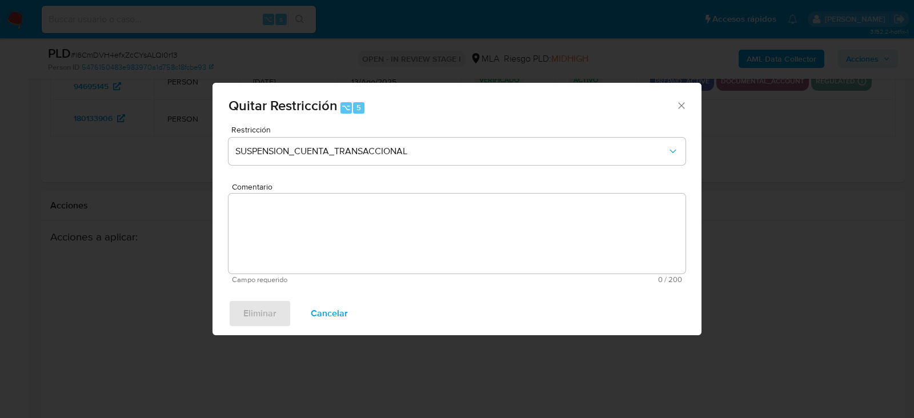
click at [324, 245] on textarea "Comentario" at bounding box center [457, 234] width 457 height 80
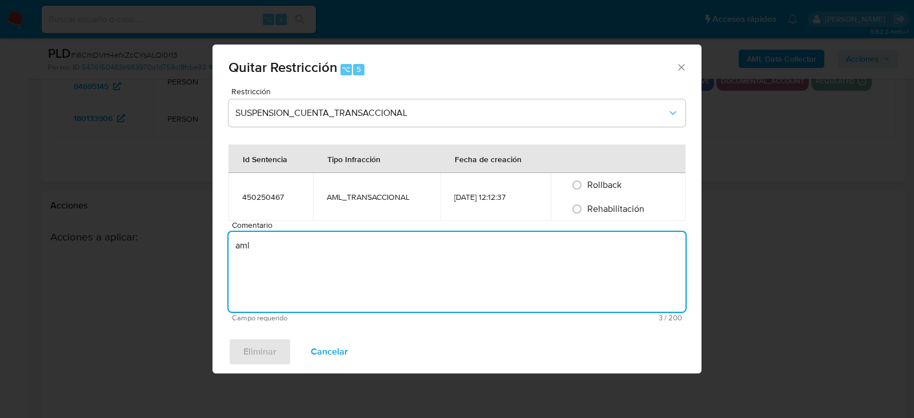
type textarea "aml"
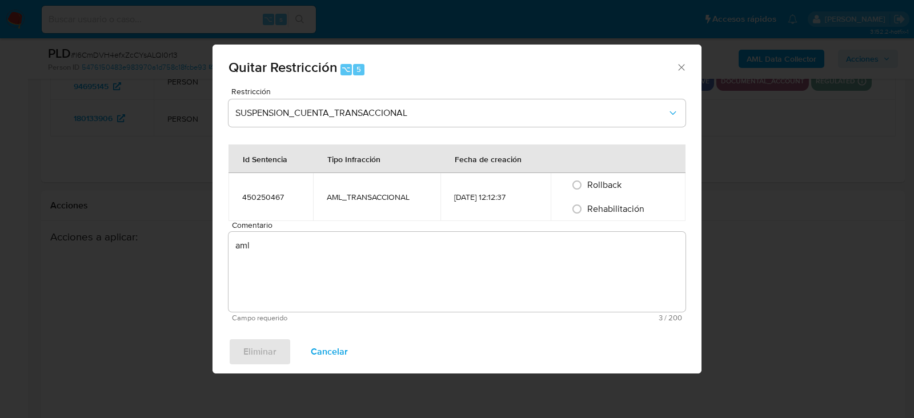
click at [607, 206] on span "Rehabilitación" at bounding box center [616, 208] width 57 height 13
click at [586, 206] on input "Rehabilitación" at bounding box center [577, 209] width 18 height 18
radio input "true"
click at [269, 350] on span "Eliminar" at bounding box center [259, 352] width 33 height 25
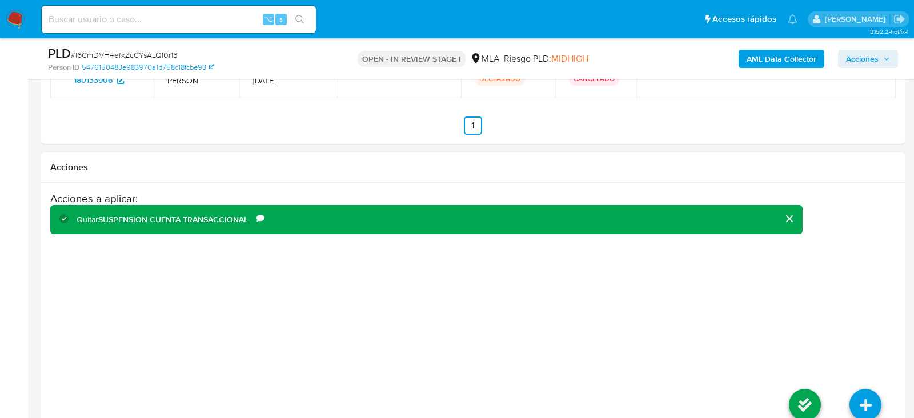
scroll to position [2072, 0]
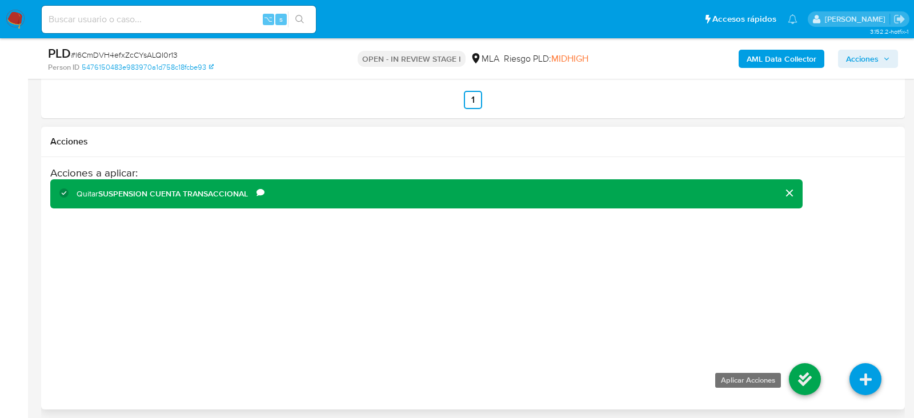
click at [800, 384] on icon at bounding box center [805, 380] width 32 height 32
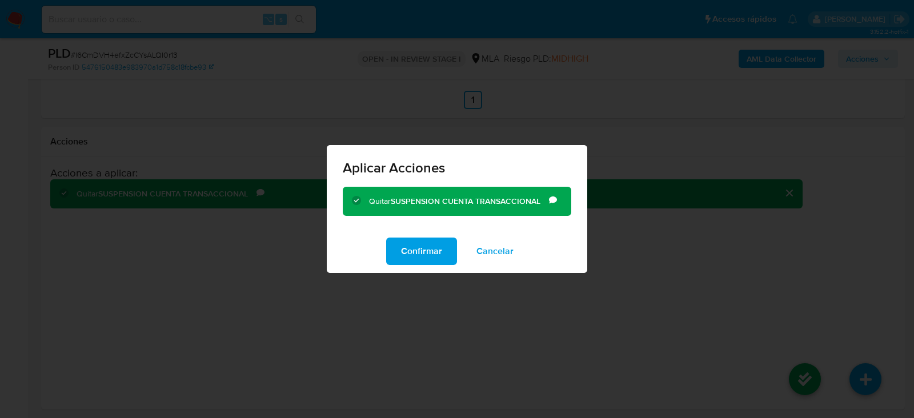
click at [436, 268] on div "Confirmar Cancelar" at bounding box center [457, 251] width 261 height 43
click at [426, 255] on span "Confirmar" at bounding box center [421, 251] width 41 height 25
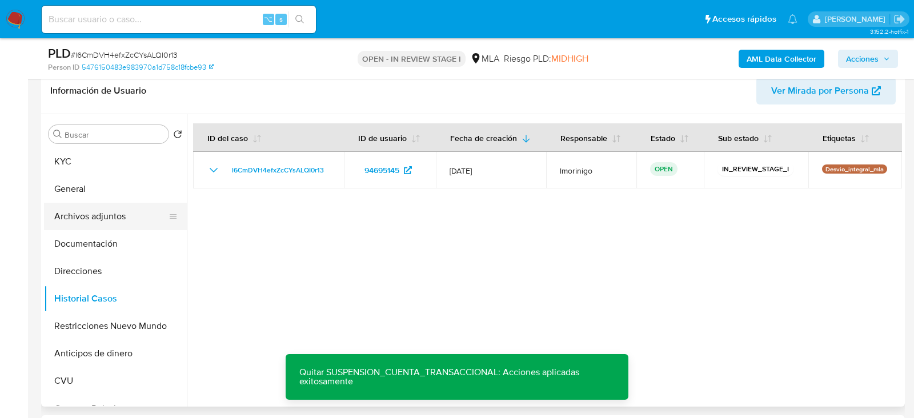
scroll to position [133, 0]
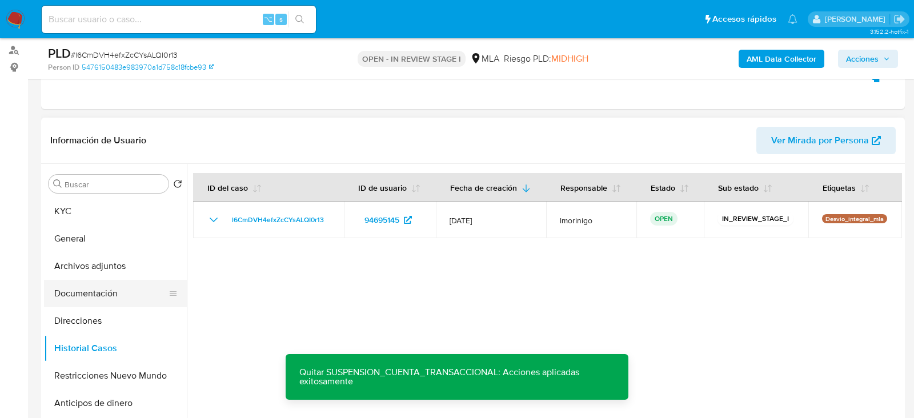
click at [101, 291] on button "Documentación" at bounding box center [111, 293] width 134 height 27
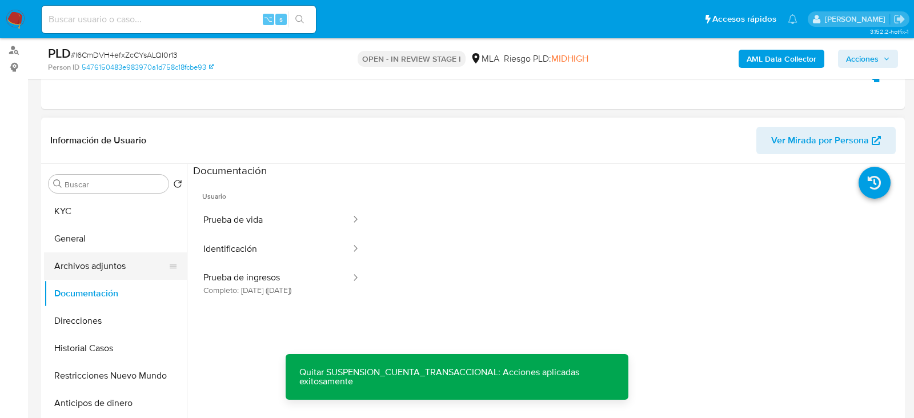
click at [90, 267] on button "Archivos adjuntos" at bounding box center [111, 266] width 134 height 27
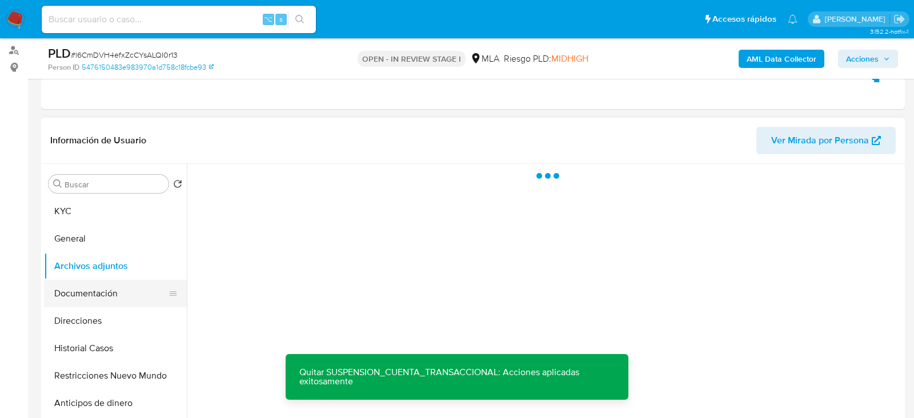
click at [86, 292] on button "Documentación" at bounding box center [111, 293] width 134 height 27
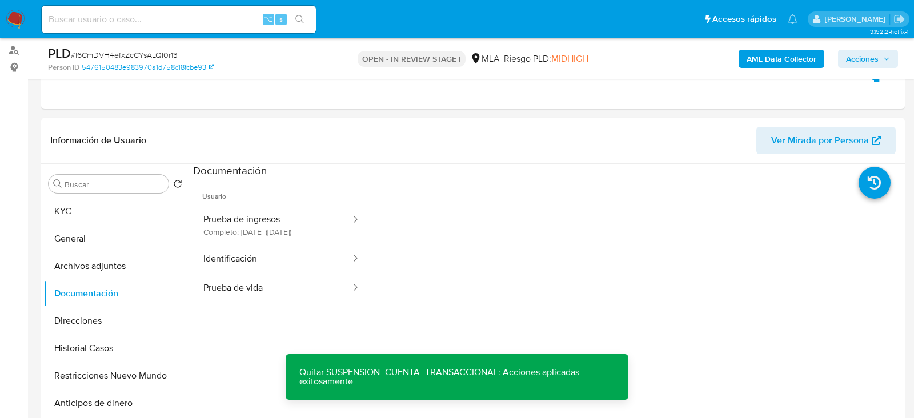
drag, startPoint x: 85, startPoint y: 265, endPoint x: 0, endPoint y: 285, distance: 86.8
click at [261, 237] on button "Prueba de ingresos Completo: 17/02/2025 (hace 6 meses)" at bounding box center [272, 225] width 159 height 39
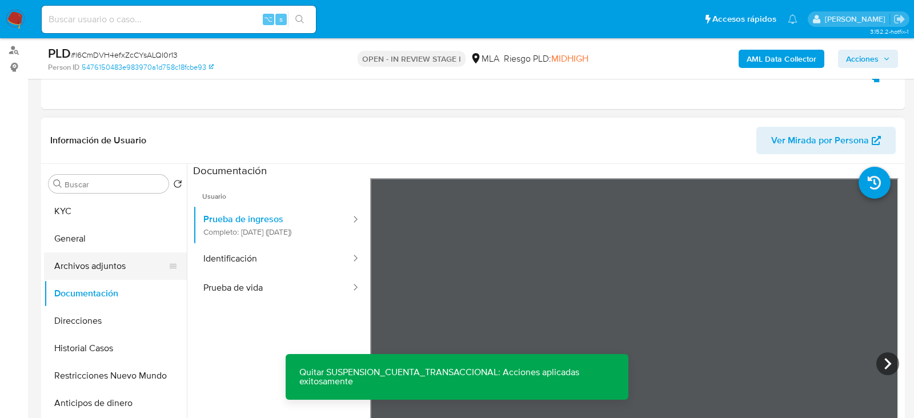
click at [99, 259] on button "Archivos adjuntos" at bounding box center [111, 266] width 134 height 27
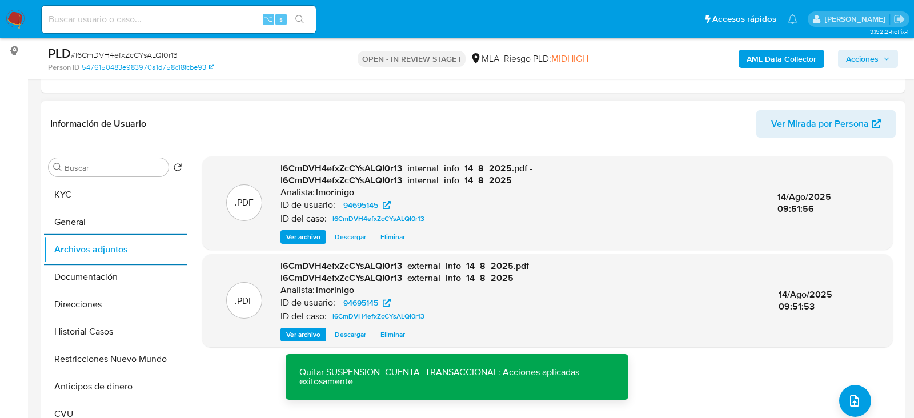
scroll to position [210, 0]
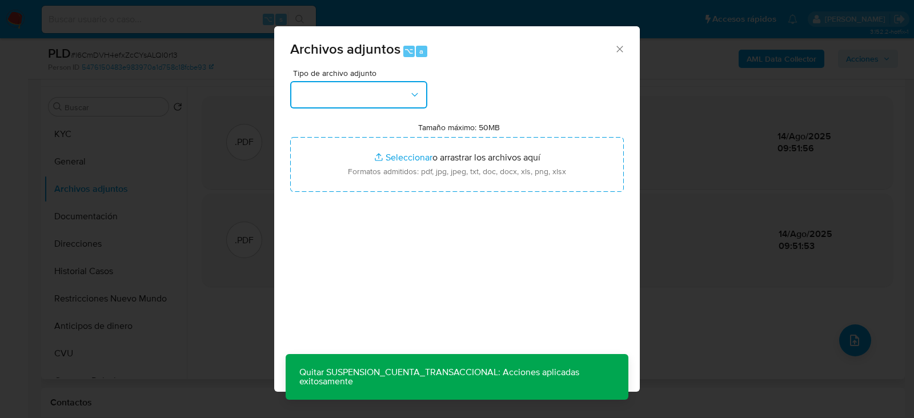
click at [391, 89] on button "button" at bounding box center [358, 94] width 137 height 27
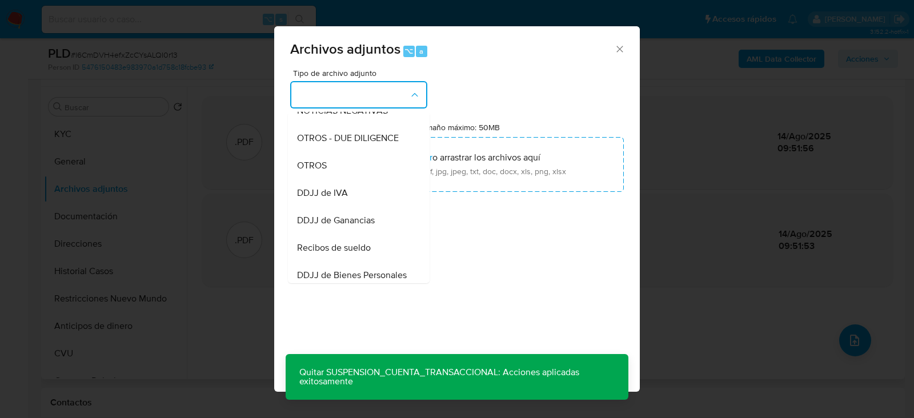
scroll to position [179, 0]
click at [337, 167] on div "OTROS" at bounding box center [355, 165] width 117 height 27
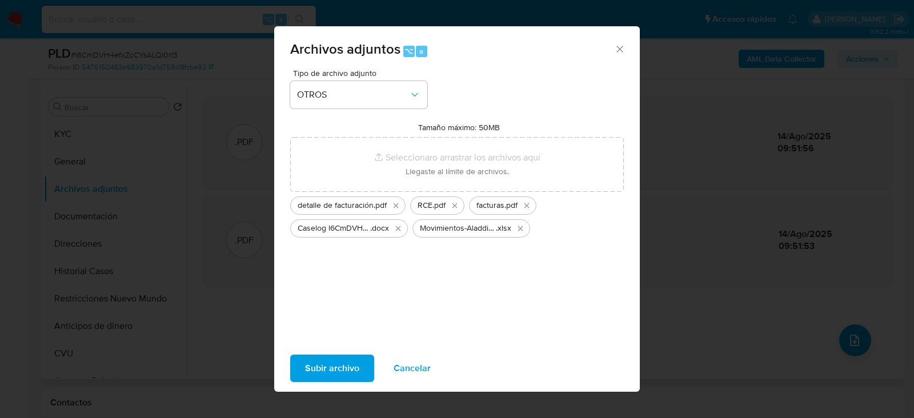
click at [344, 377] on span "Subir archivo" at bounding box center [332, 368] width 54 height 25
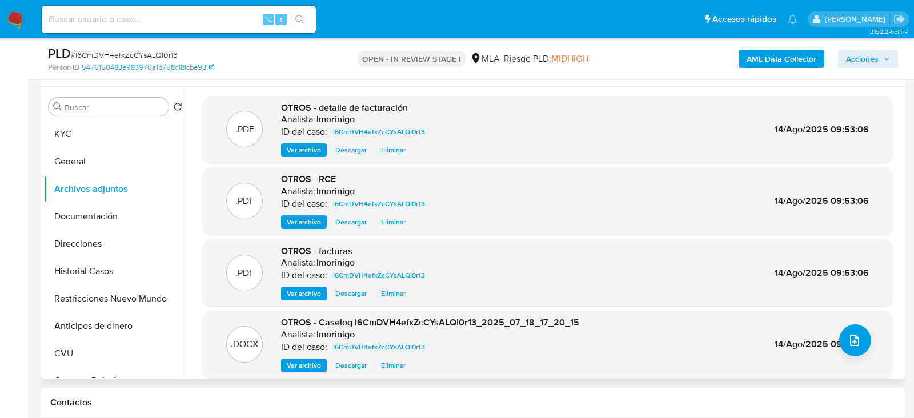
click at [876, 61] on span "Acciones" at bounding box center [862, 59] width 33 height 18
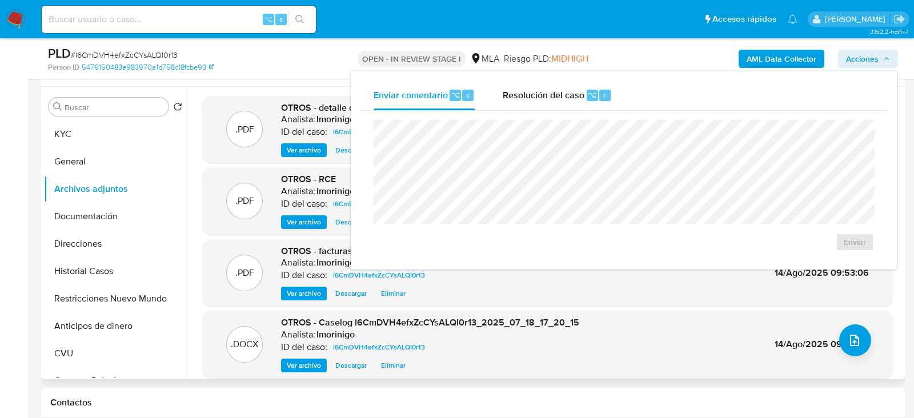
click at [572, 111] on div "Enviar" at bounding box center [624, 186] width 528 height 150
click at [573, 102] on div "Resolución del caso ⌥ r" at bounding box center [557, 96] width 109 height 30
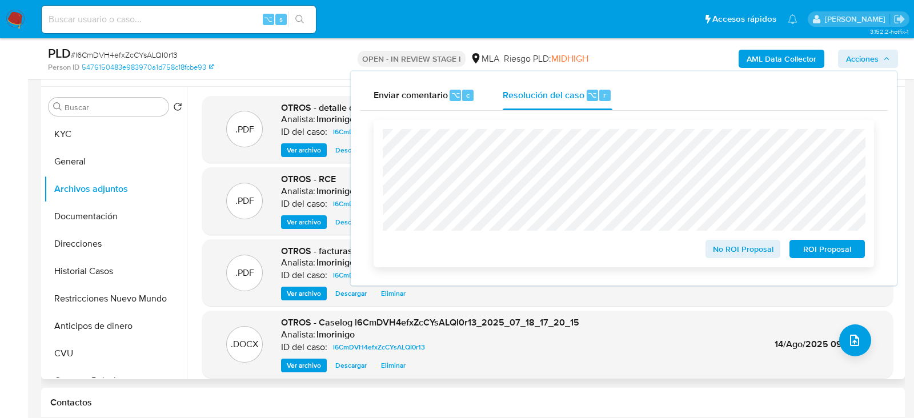
click at [742, 254] on span "No ROI Proposal" at bounding box center [743, 249] width 59 height 16
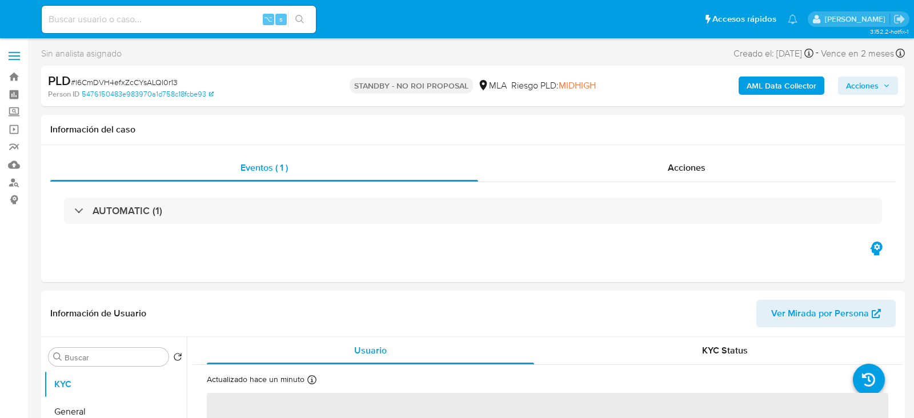
select select "10"
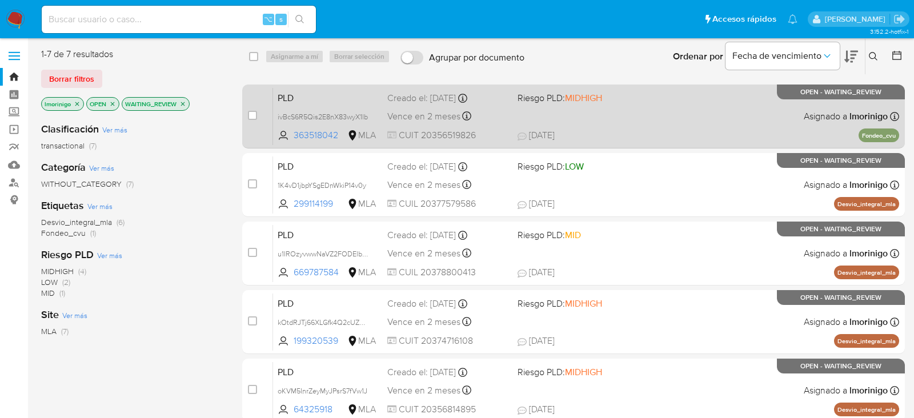
click at [640, 106] on div "PLD ivBcS6R5Qis2E8nX83wyX1lb 363518042 MLA Riesgo PLD: MIDHIGH Creado el: 12/07…" at bounding box center [586, 116] width 626 height 58
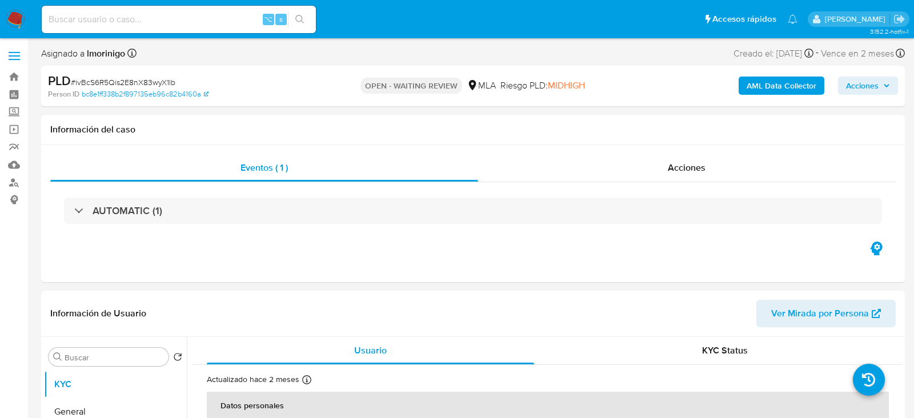
select select "10"
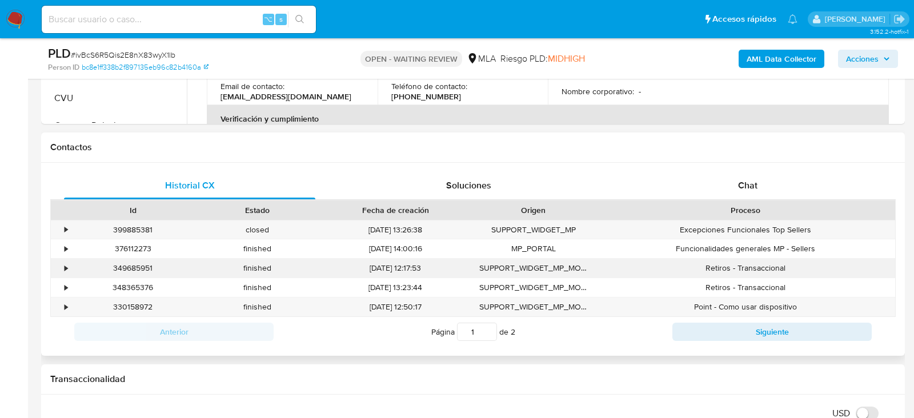
scroll to position [498, 0]
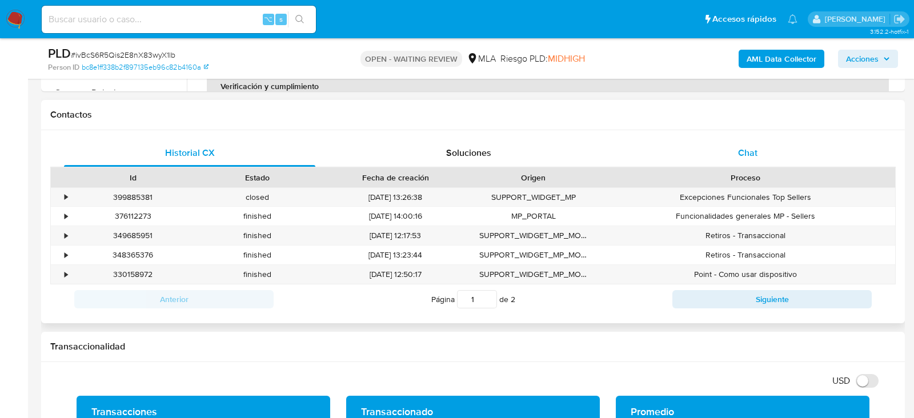
click at [763, 153] on div "Chat" at bounding box center [747, 152] width 251 height 27
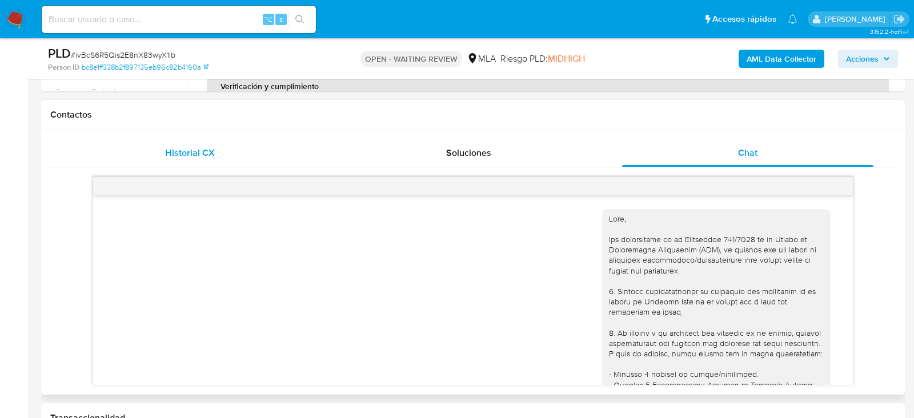
scroll to position [1522, 0]
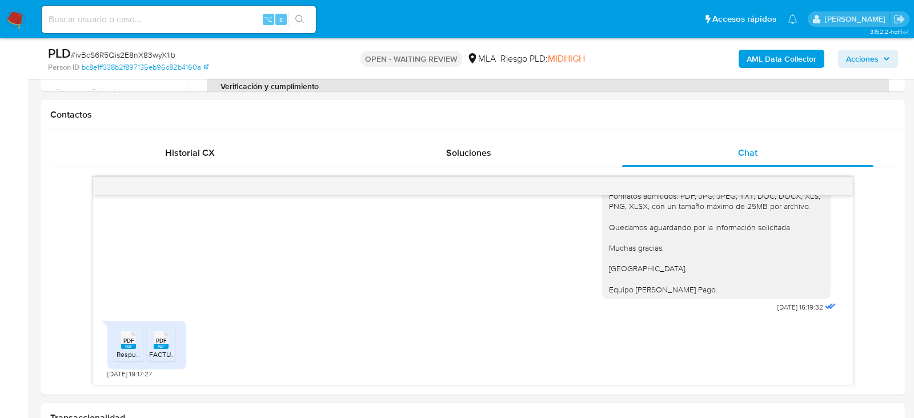
click at [153, 55] on span "# ivBcS6R5Qis2E8nX83wyX1lb" at bounding box center [123, 54] width 105 height 11
copy span "ivBcS6R5Qis2E8nX83wyX1lb"
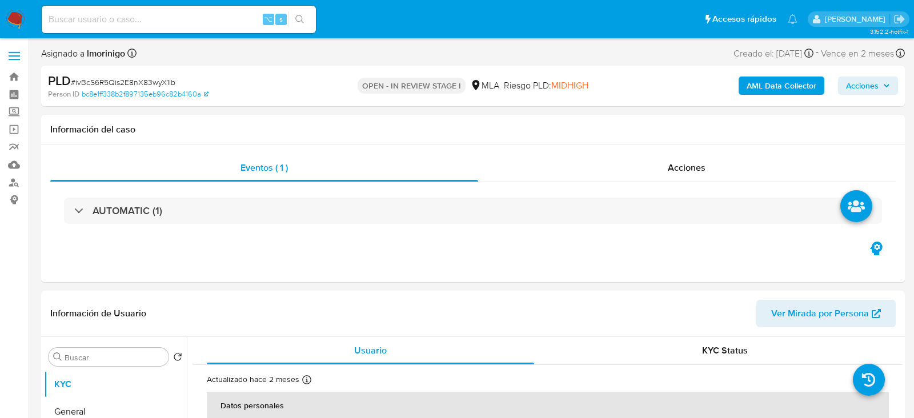
select select "10"
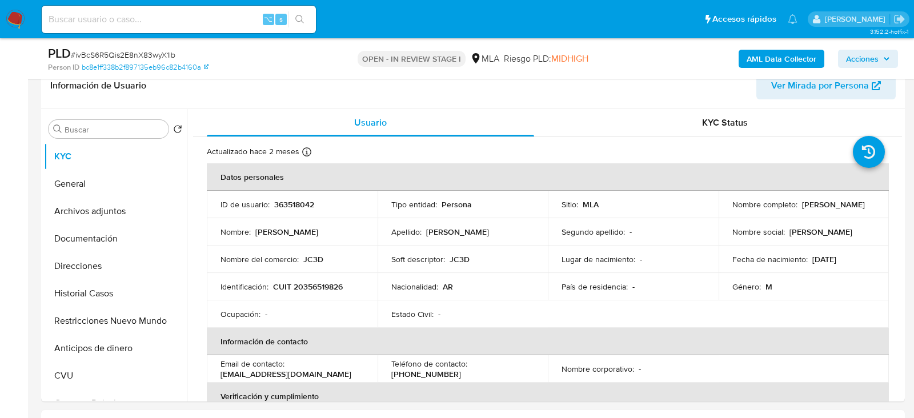
scroll to position [242, 0]
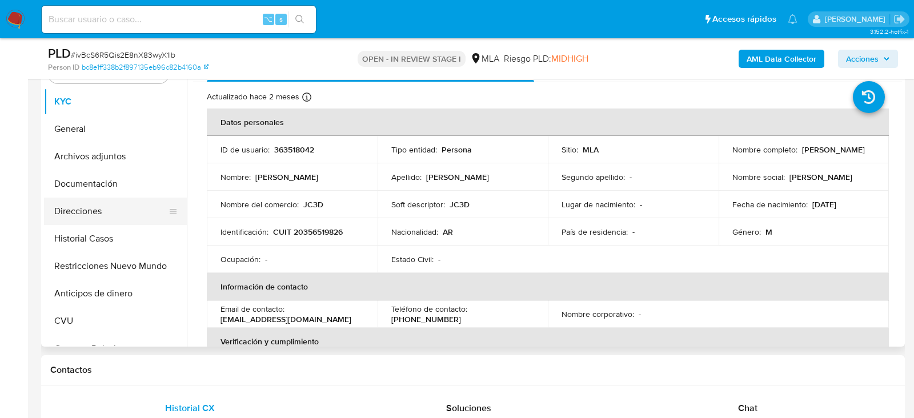
click at [86, 206] on button "Direcciones" at bounding box center [111, 211] width 134 height 27
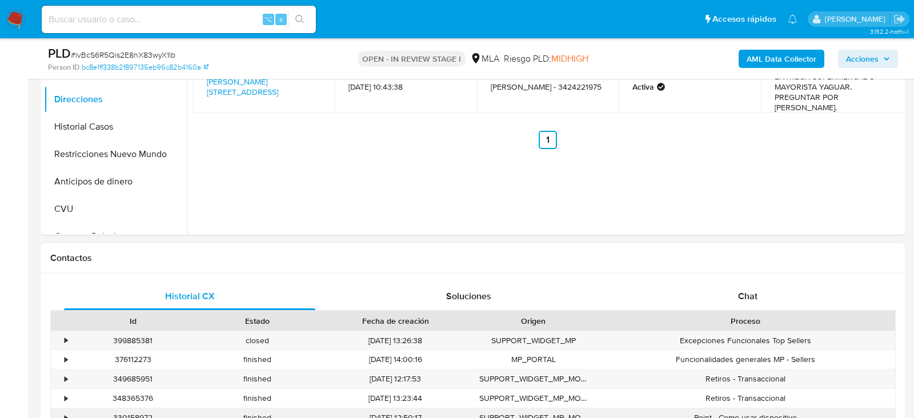
scroll to position [391, 0]
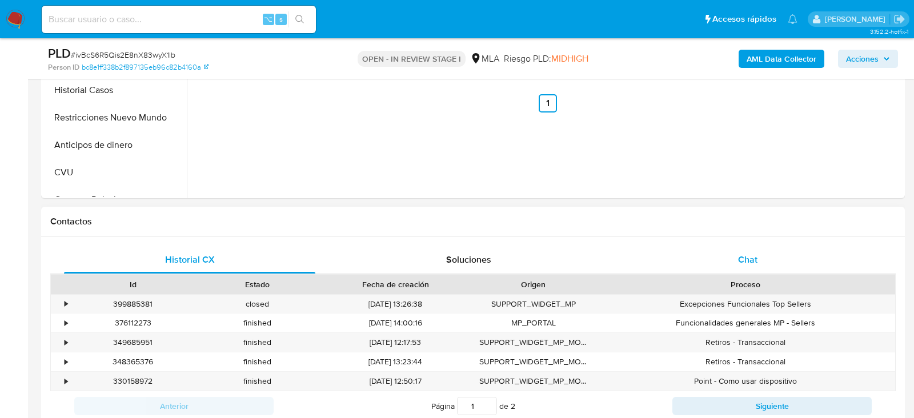
click at [695, 265] on div "Chat" at bounding box center [747, 259] width 251 height 27
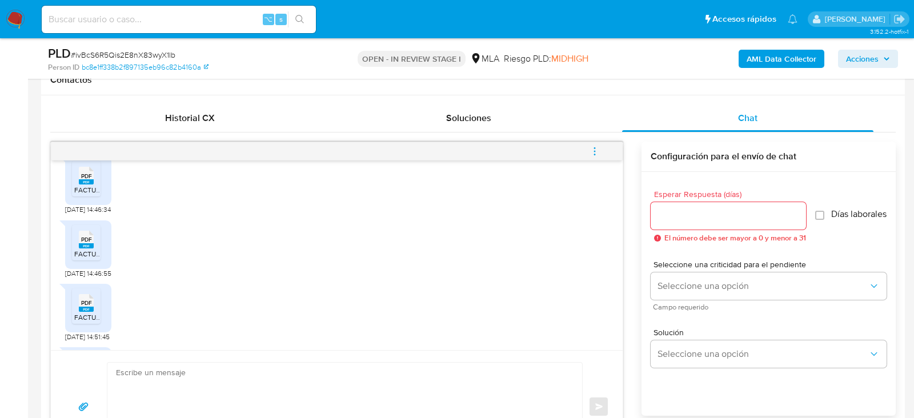
scroll to position [643, 0]
drag, startPoint x: 98, startPoint y: 226, endPoint x: 60, endPoint y: 226, distance: 38.3
click at [60, 226] on div "[DATE] 20:01:55 PDF PDF FACTURAS 2DO SEMESTRE 2024.pdf [DATE] 14:46:34 PDF PDF …" at bounding box center [337, 256] width 572 height 190
copy span "[DATE]"
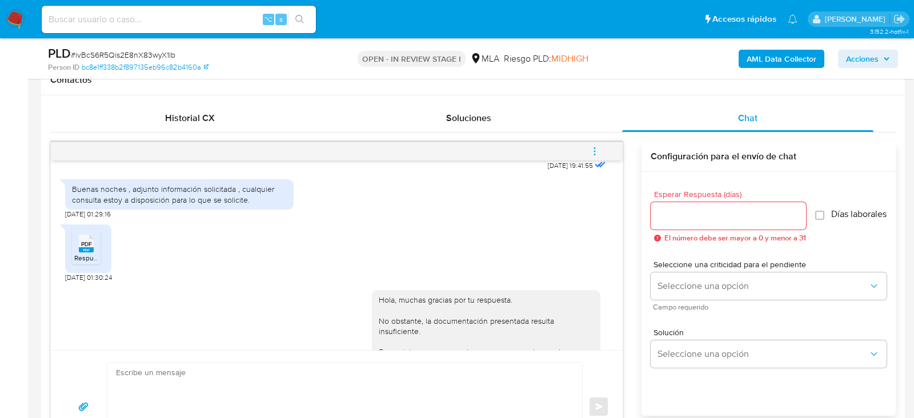
scroll to position [1190, 0]
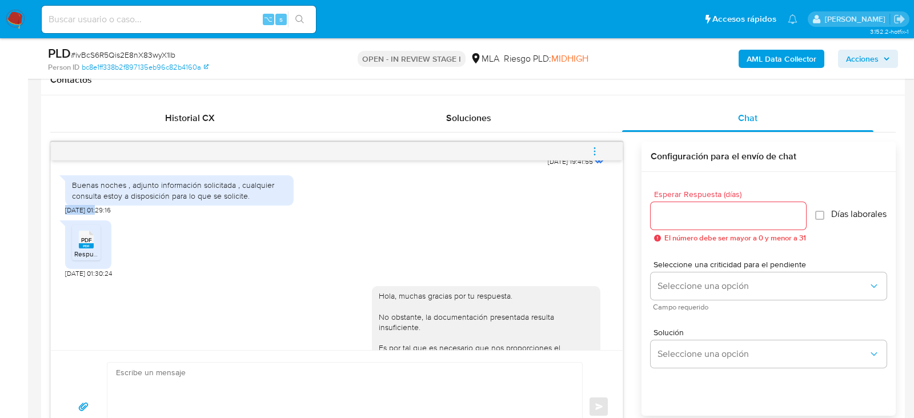
drag, startPoint x: 100, startPoint y: 231, endPoint x: 67, endPoint y: 231, distance: 33.2
click at [67, 215] on span "[DATE] 01:29:16" at bounding box center [88, 210] width 46 height 9
copy span "[DATE]"
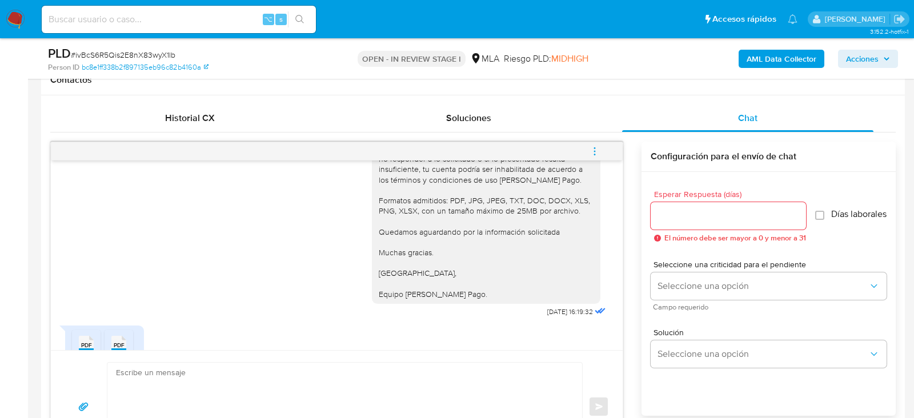
scroll to position [1521, 0]
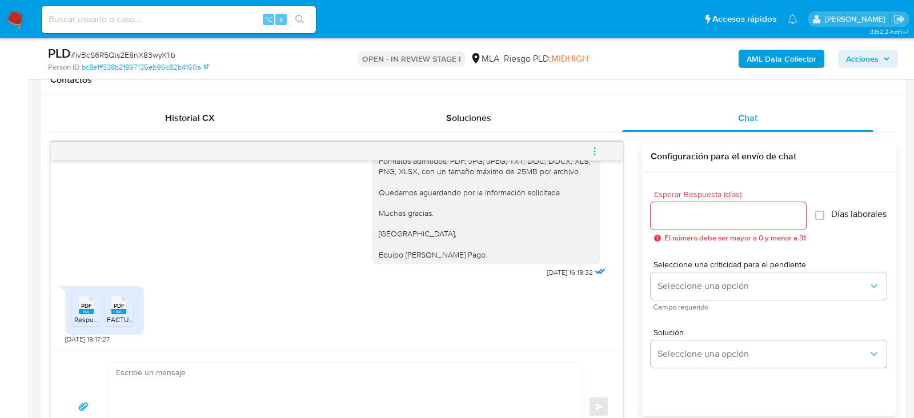
click at [102, 340] on span "[DATE] 19:17:27" at bounding box center [87, 339] width 45 height 9
drag, startPoint x: 98, startPoint y: 339, endPoint x: 57, endPoint y: 340, distance: 41.2
click at [57, 340] on div "[DATE] 20:01:55 PDF PDF FACTURAS 2DO SEMESTRE 2024.pdf [DATE] 14:46:34 PDF PDF …" at bounding box center [337, 256] width 572 height 190
copy span "[DATE]"
